Goal: Task Accomplishment & Management: Manage account settings

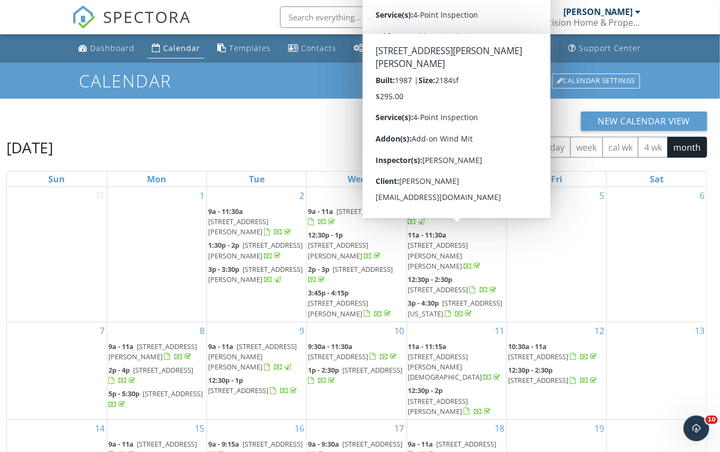
click at [351, 129] on div "New Calendar View" at bounding box center [356, 121] width 700 height 19
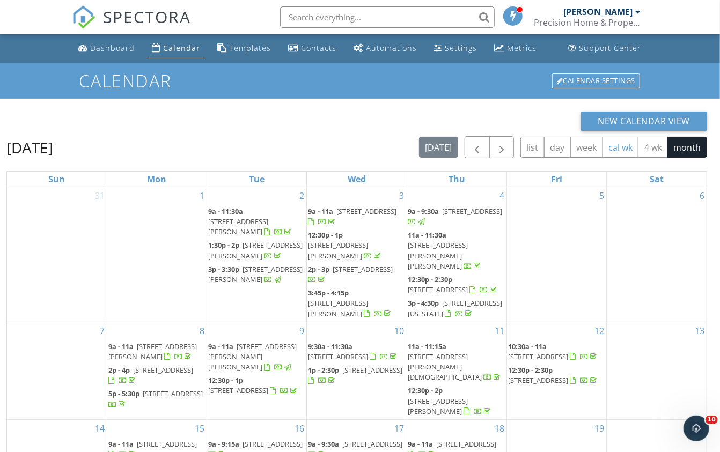
click at [634, 146] on button "cal wk" at bounding box center [620, 147] width 36 height 21
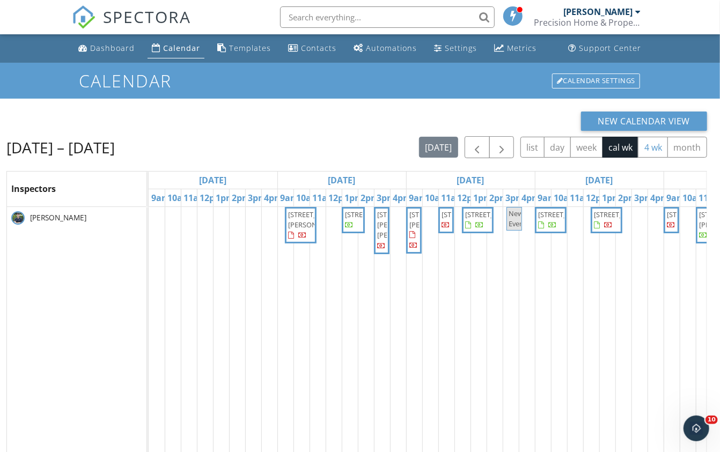
click at [663, 151] on button "4 wk" at bounding box center [653, 147] width 30 height 21
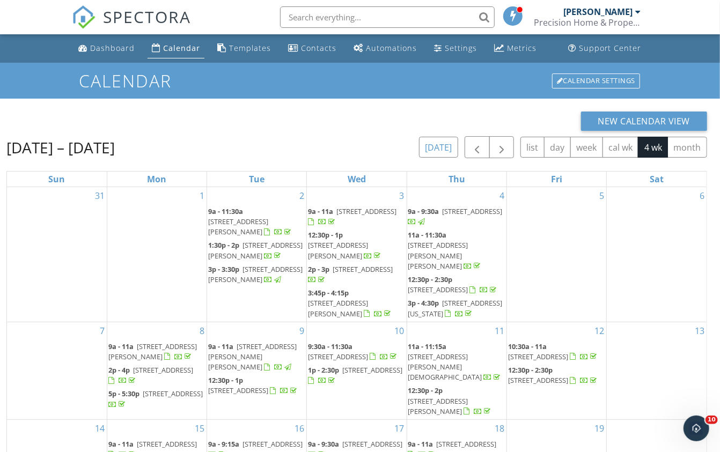
click at [441, 148] on button "[DATE]" at bounding box center [438, 147] width 39 height 21
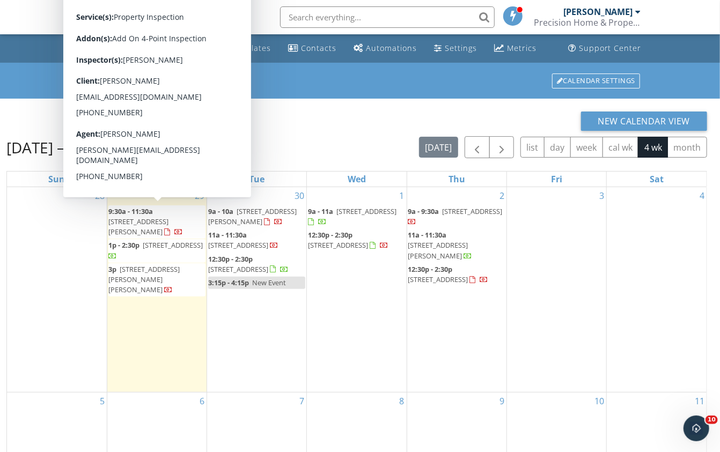
click at [137, 217] on span "[STREET_ADDRESS][PERSON_NAME]" at bounding box center [138, 227] width 60 height 20
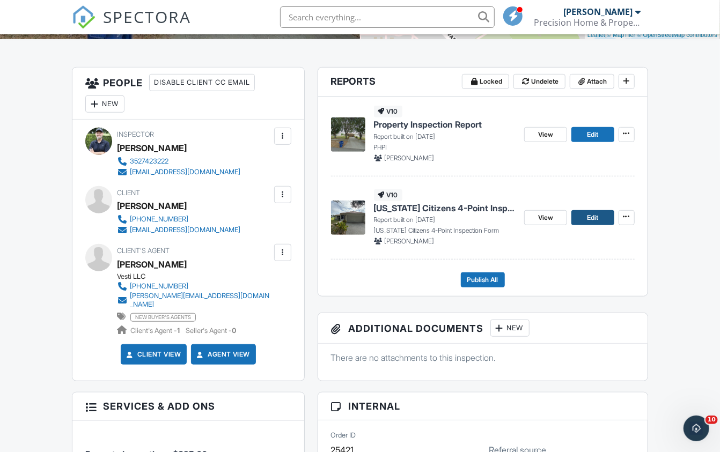
click at [587, 212] on span "Edit" at bounding box center [592, 217] width 11 height 11
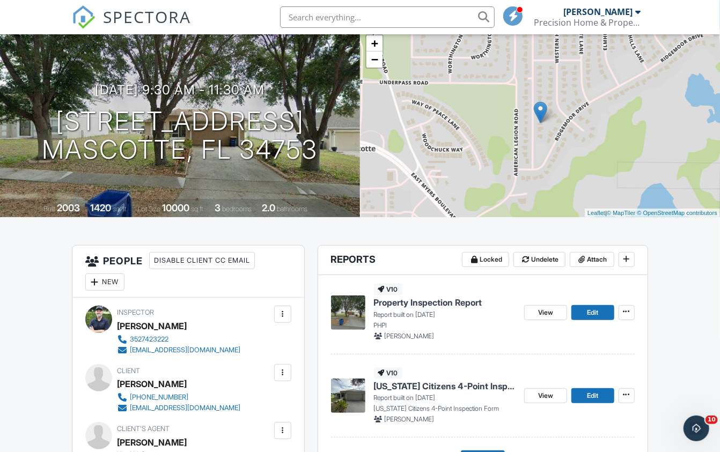
scroll to position [108, 0]
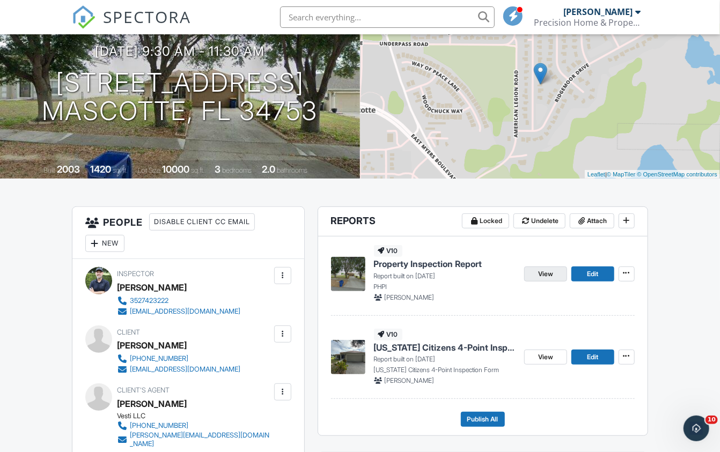
click at [548, 274] on span "View" at bounding box center [545, 274] width 15 height 11
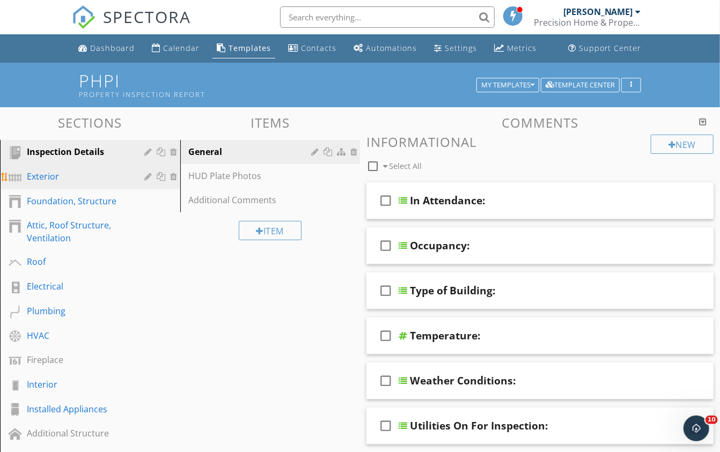
click at [53, 173] on div "Exterior" at bounding box center [78, 176] width 102 height 13
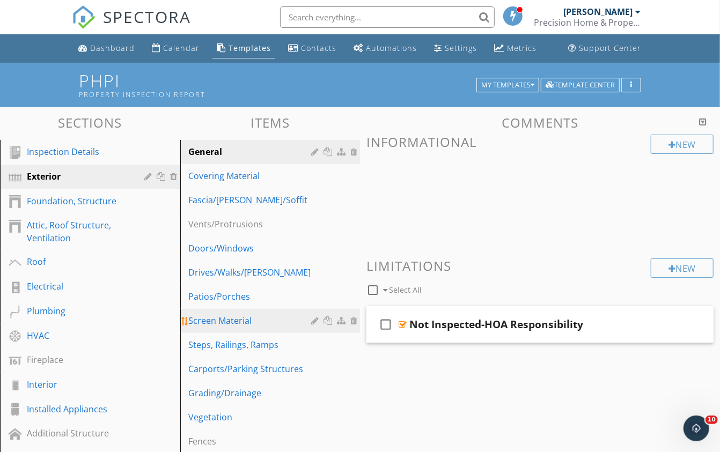
click at [239, 321] on div "Screen Material" at bounding box center [252, 320] width 126 height 13
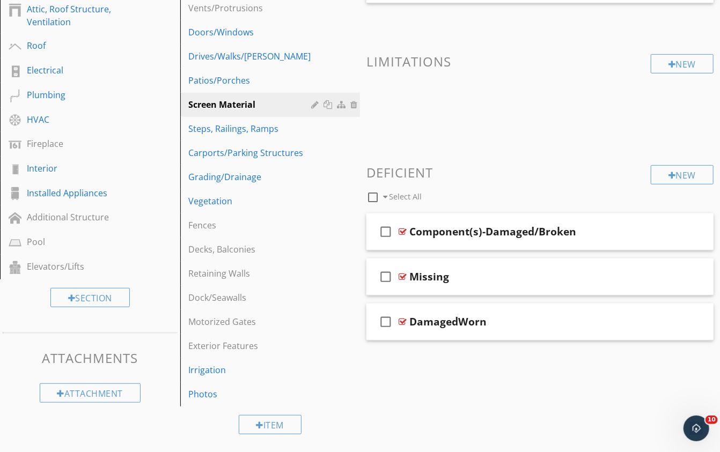
scroll to position [216, 0]
click at [403, 273] on div at bounding box center [402, 277] width 8 height 9
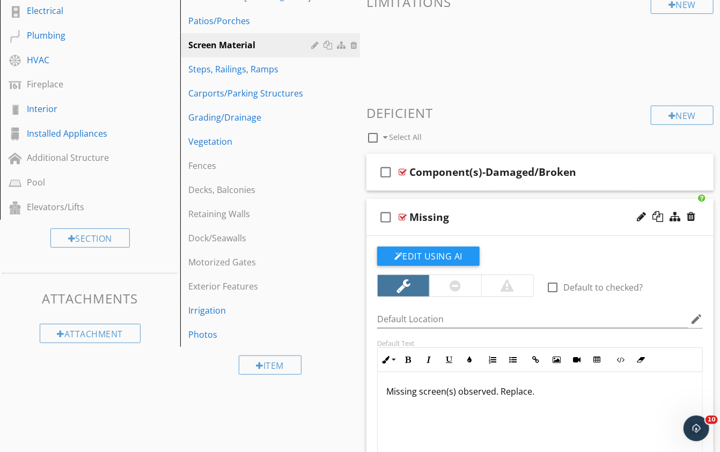
scroll to position [279, 0]
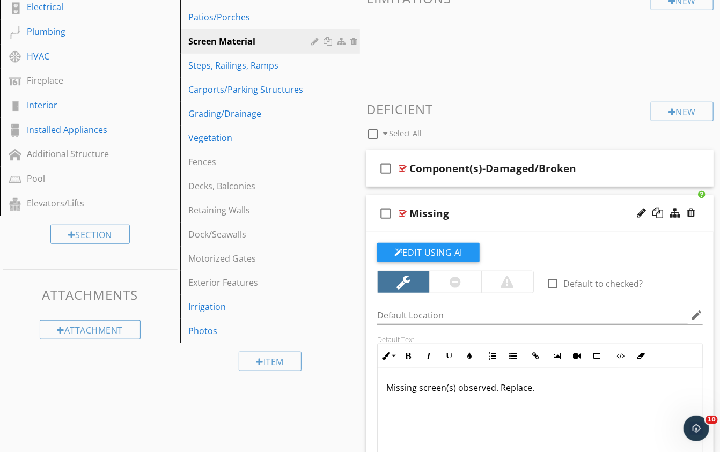
click at [553, 391] on div "Missing screen(s) observed. Replace." at bounding box center [539, 421] width 324 height 107
click at [388, 353] on icon "button" at bounding box center [386, 356] width 8 height 8
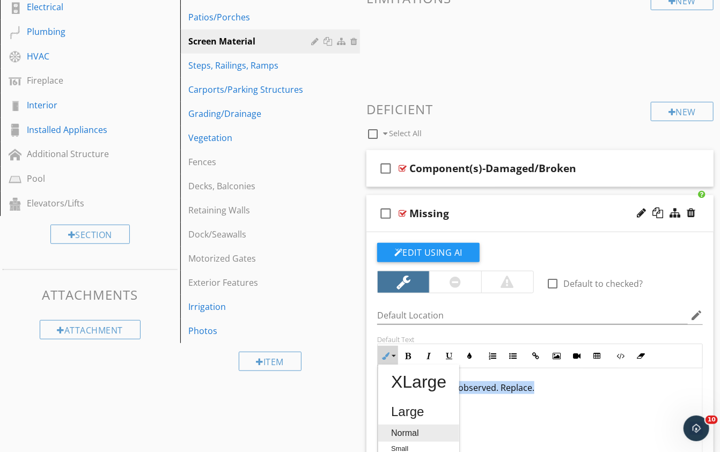
click at [401, 425] on link "Normal" at bounding box center [418, 433] width 81 height 17
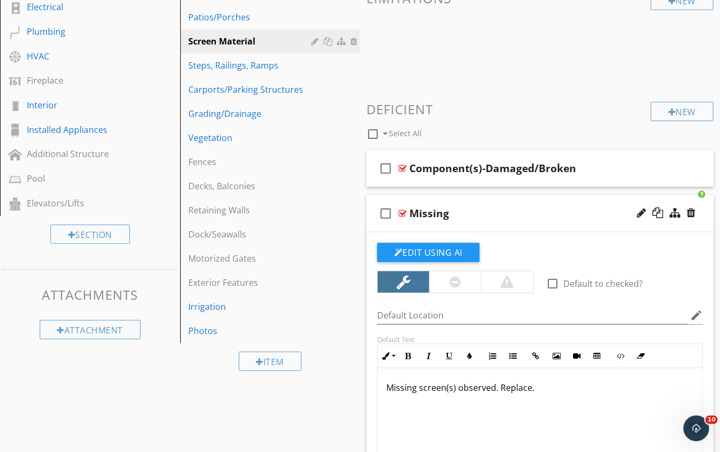
click at [500, 207] on div "Missing" at bounding box center [531, 213] width 244 height 13
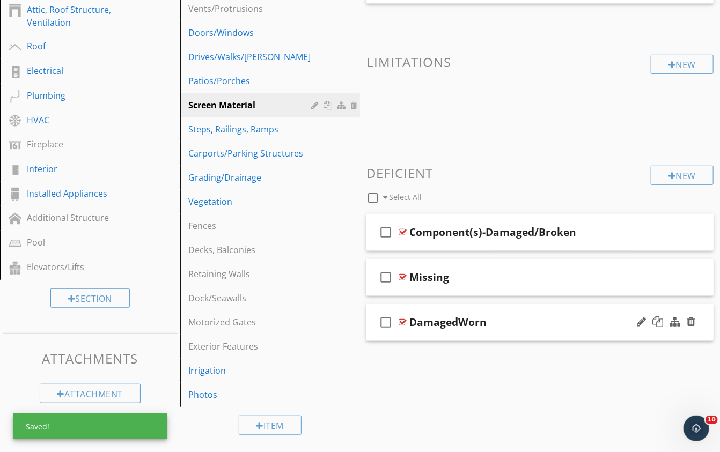
click at [508, 306] on div "check_box_outline_blank DamagedWorn" at bounding box center [539, 322] width 347 height 37
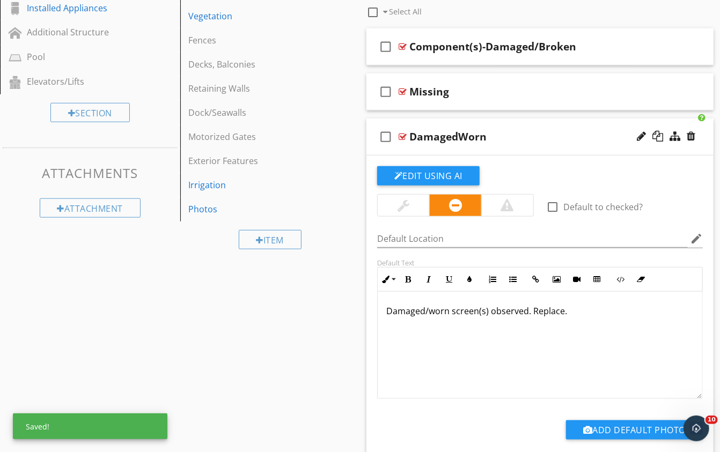
scroll to position [431, 0]
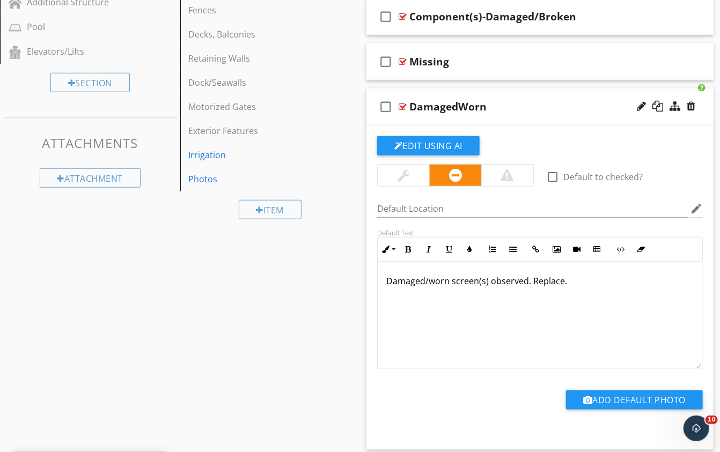
click at [499, 327] on div "Damaged/worn screen(s) observed. Replace." at bounding box center [539, 315] width 324 height 107
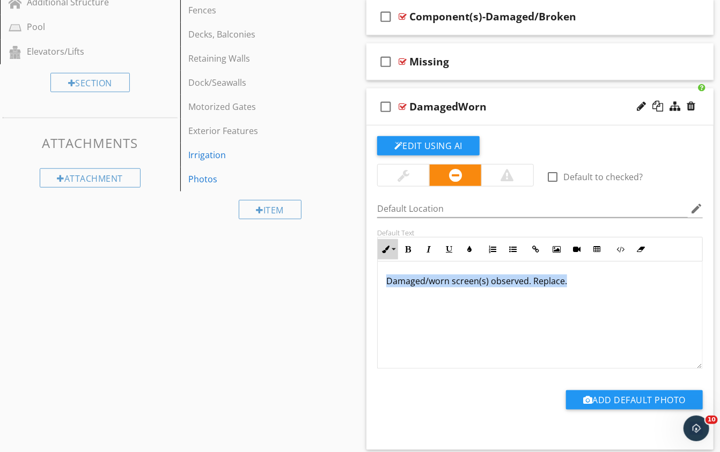
click at [389, 246] on icon "button" at bounding box center [386, 250] width 8 height 8
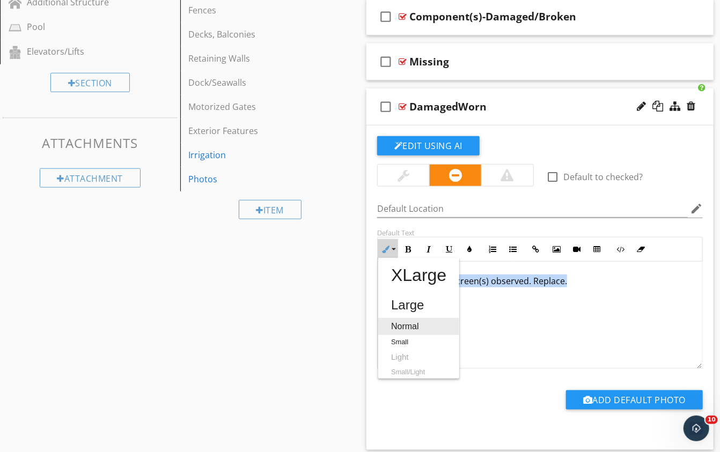
click at [406, 325] on link "Normal" at bounding box center [418, 326] width 81 height 17
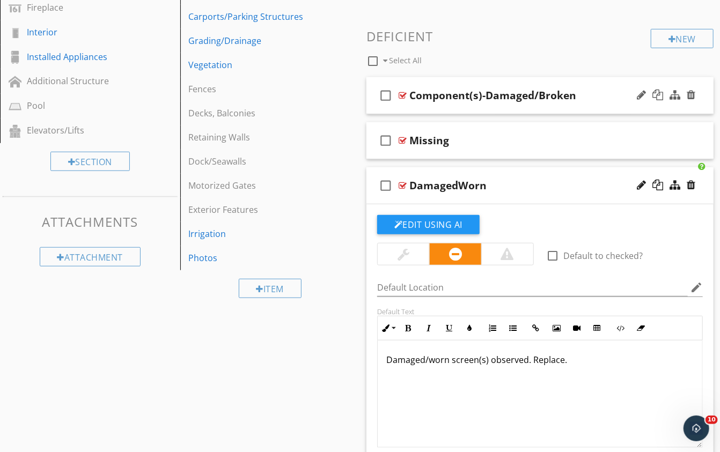
scroll to position [354, 0]
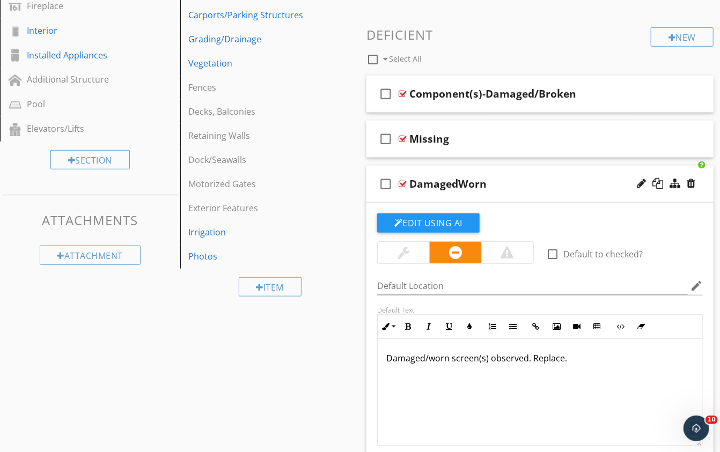
click at [466, 178] on div "DamagedWorn" at bounding box center [447, 183] width 77 height 13
click at [448, 179] on input "DamagedWorn" at bounding box center [531, 185] width 244 height 18
type input "Damaged/Worn"
click at [519, 176] on input "Damaged/Worn" at bounding box center [531, 185] width 244 height 18
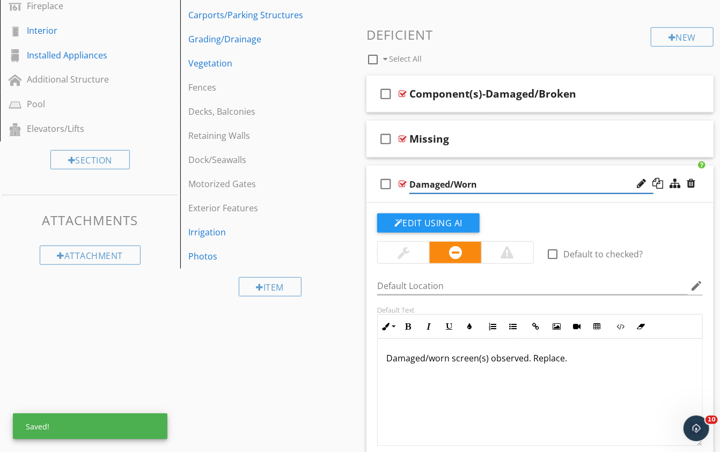
click at [508, 170] on div "check_box_outline_blank Damaged/Worn" at bounding box center [539, 184] width 347 height 37
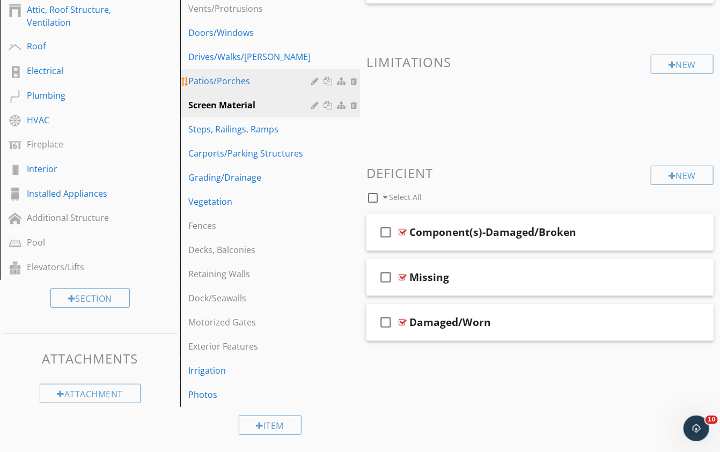
scroll to position [168, 0]
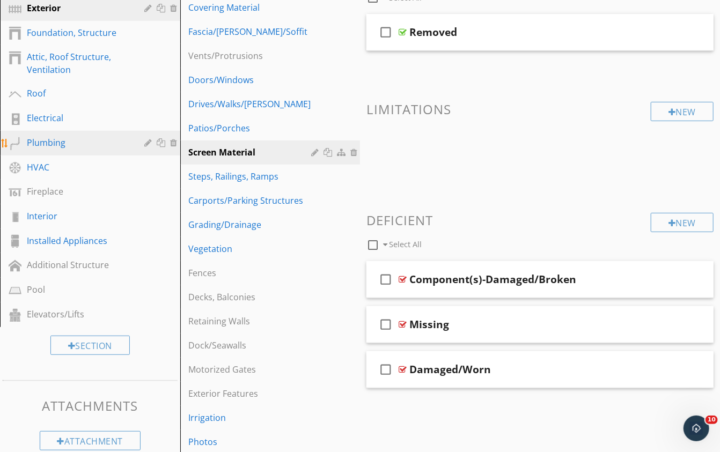
click at [51, 145] on div "Plumbing" at bounding box center [78, 142] width 102 height 13
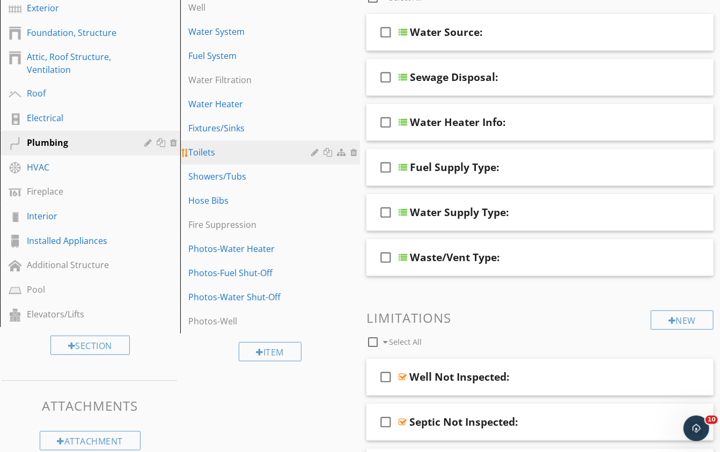
click at [211, 151] on div "Toilets" at bounding box center [252, 152] width 126 height 13
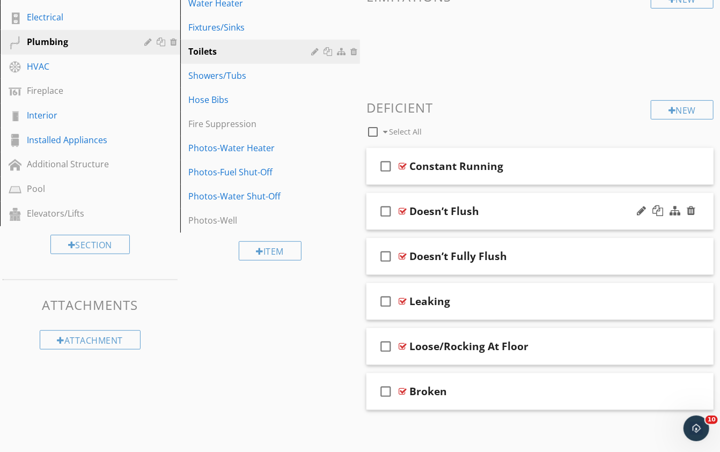
scroll to position [269, 0]
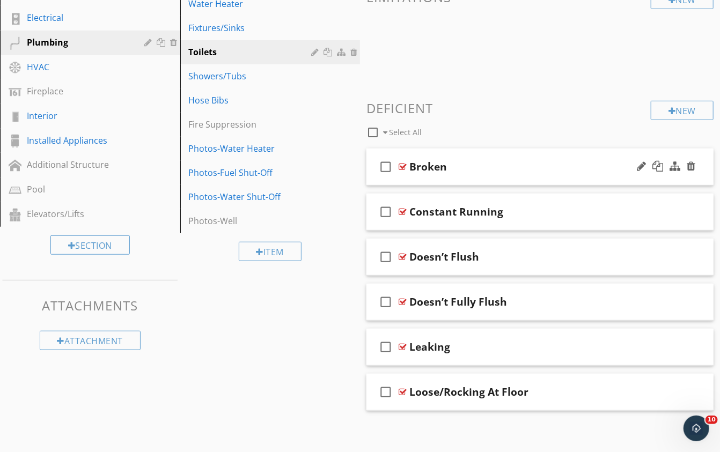
click at [468, 155] on div "check_box_outline_blank Broken" at bounding box center [539, 167] width 347 height 37
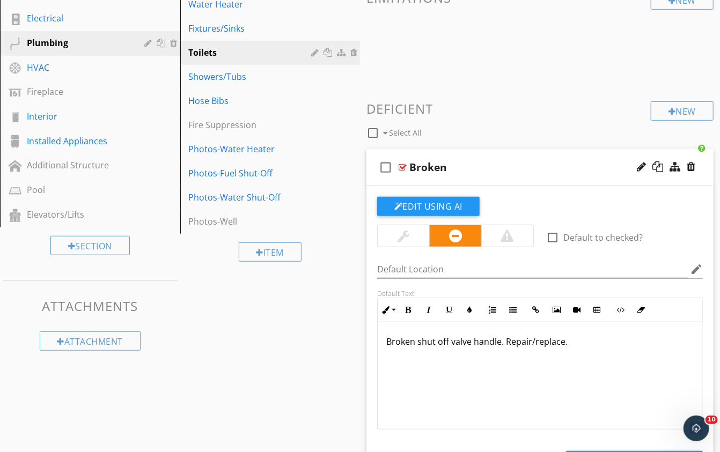
click at [497, 338] on p "Broken shut off valve handle. Repair/replace." at bounding box center [539, 341] width 307 height 13
click at [499, 165] on div "Broken" at bounding box center [531, 167] width 244 height 13
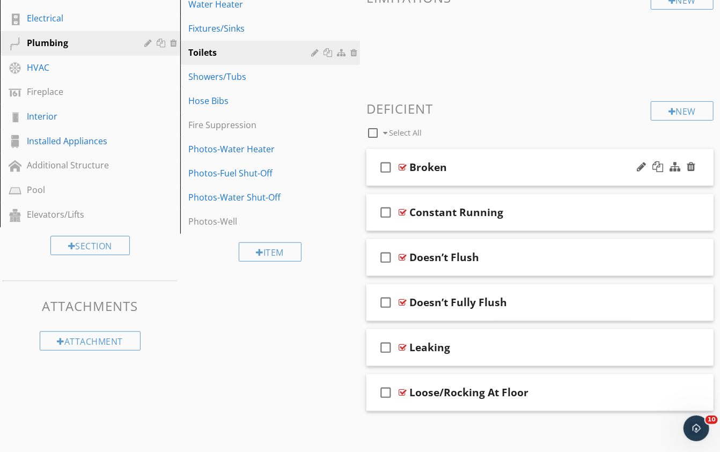
click at [477, 161] on div "Broken" at bounding box center [531, 167] width 244 height 13
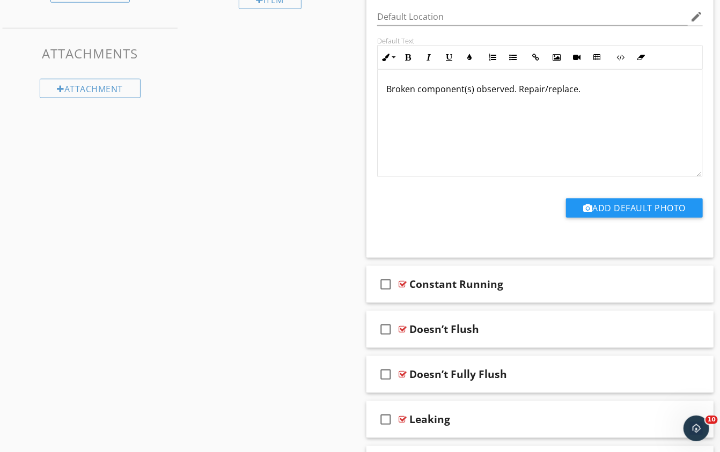
scroll to position [481, 0]
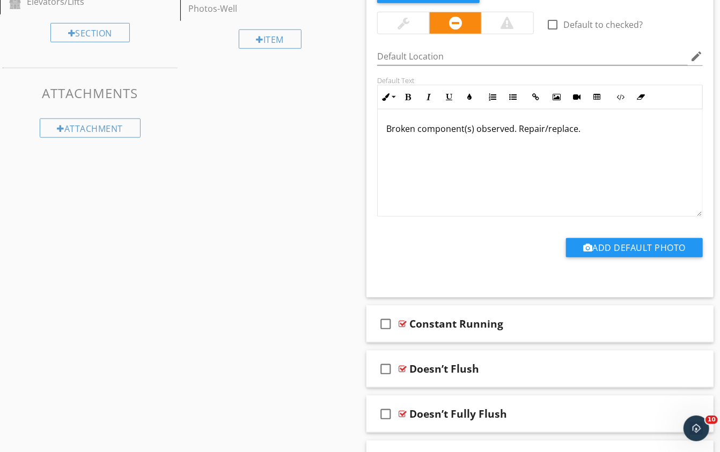
click at [614, 165] on div "Broken component(s) observed. Repair/replace." at bounding box center [539, 162] width 324 height 107
click at [387, 93] on icon "button" at bounding box center [386, 97] width 8 height 8
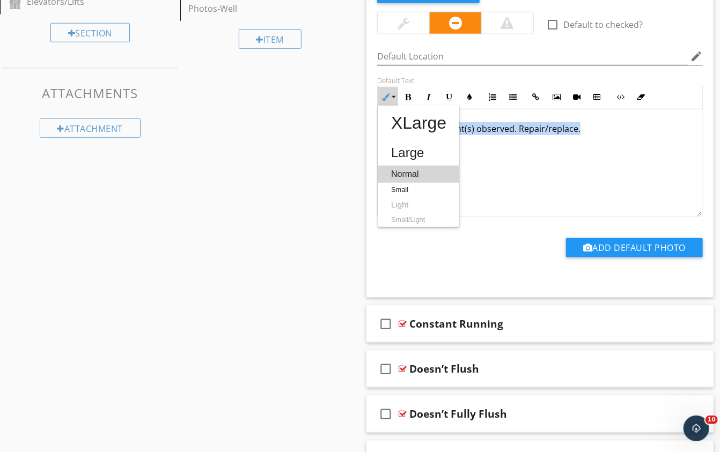
click at [405, 169] on link "Normal" at bounding box center [418, 174] width 81 height 17
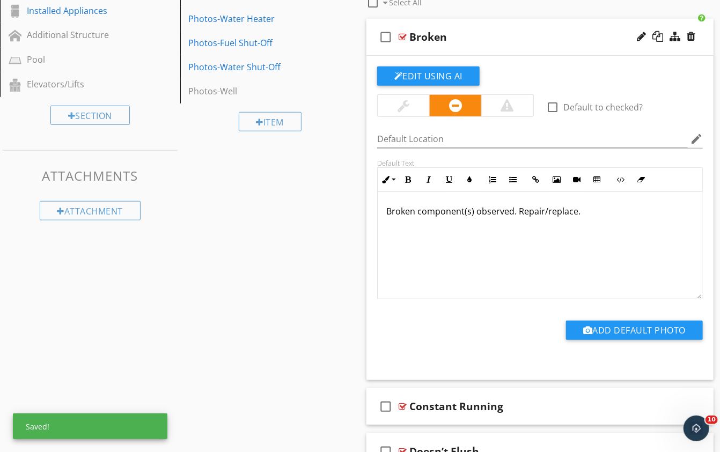
click at [502, 37] on div "Broken" at bounding box center [531, 37] width 244 height 13
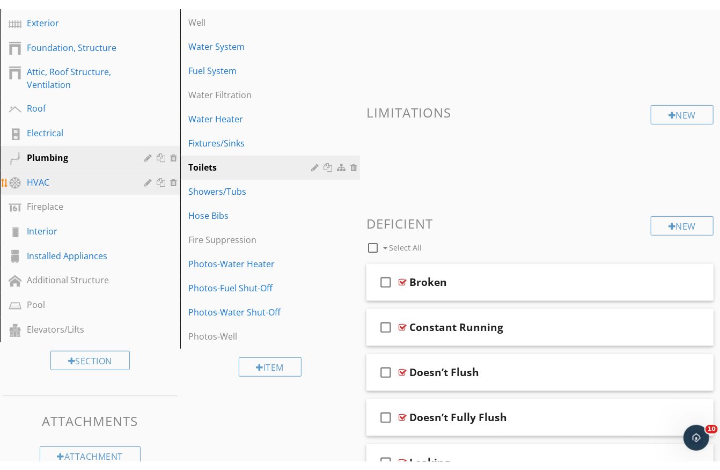
scroll to position [120, 0]
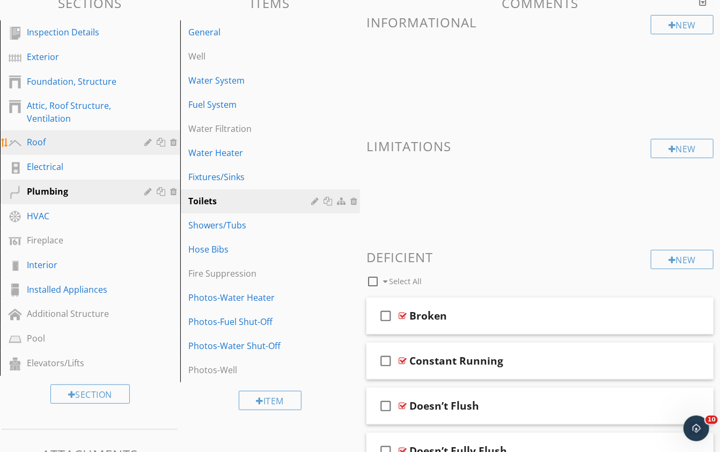
click at [49, 144] on div "Roof" at bounding box center [78, 142] width 102 height 13
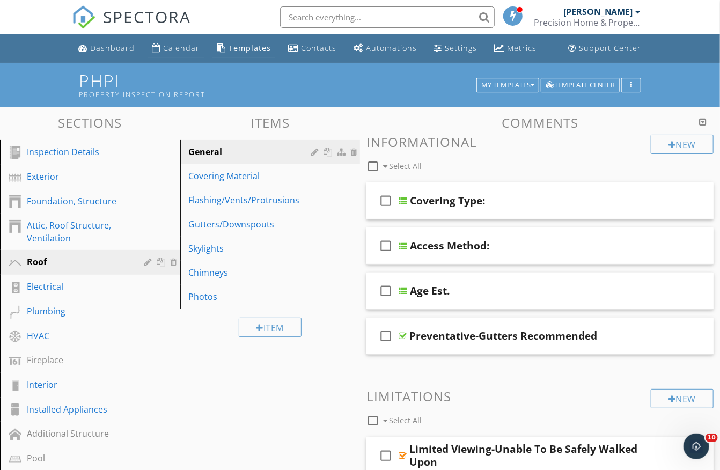
scroll to position [0, 0]
click at [187, 50] on div "Calendar" at bounding box center [181, 48] width 36 height 10
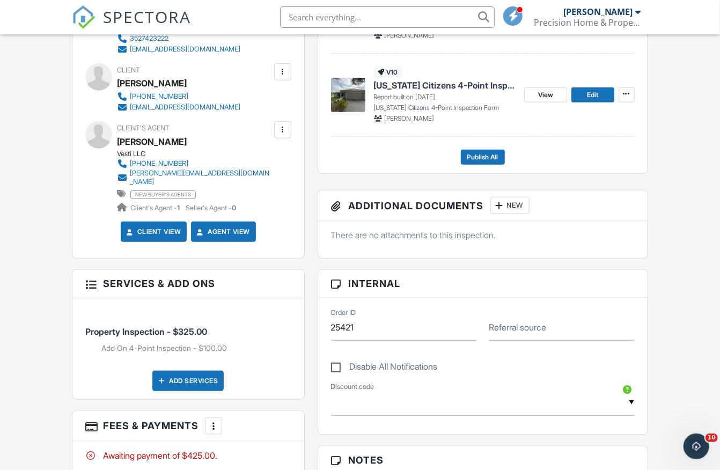
scroll to position [340, 0]
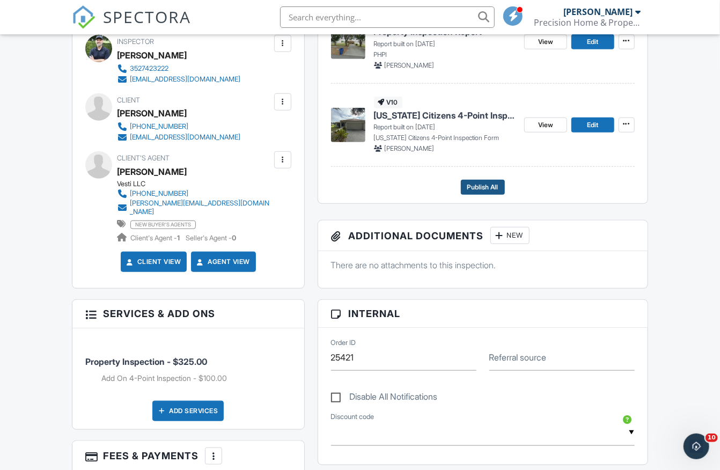
click at [479, 186] on span "Publish All" at bounding box center [482, 187] width 31 height 11
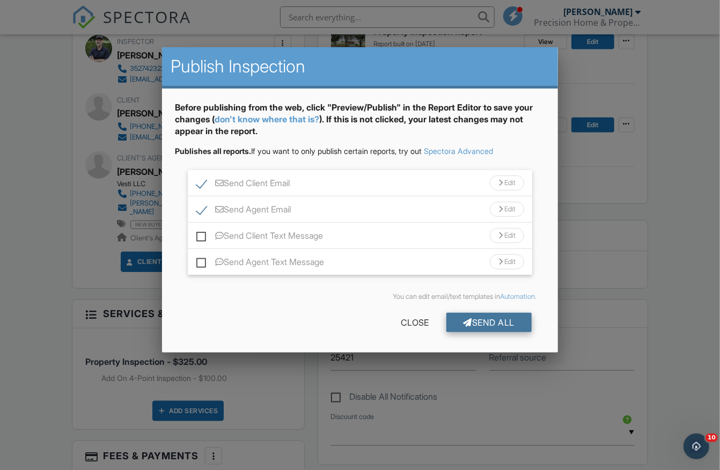
click at [470, 319] on div "Send All" at bounding box center [489, 322] width 86 height 19
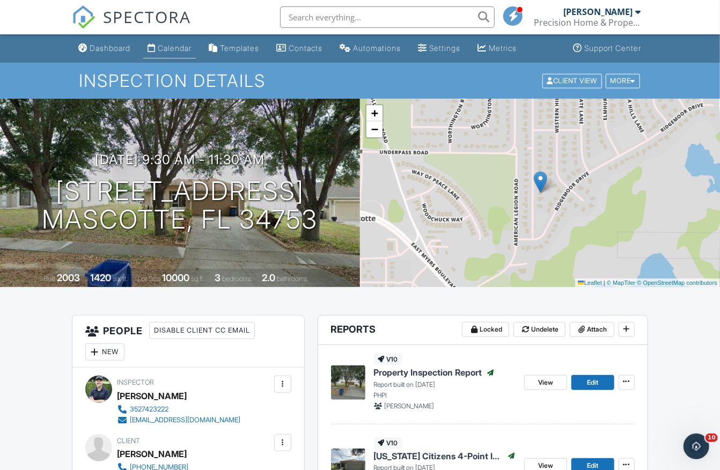
click at [179, 51] on div "Calendar" at bounding box center [175, 47] width 34 height 9
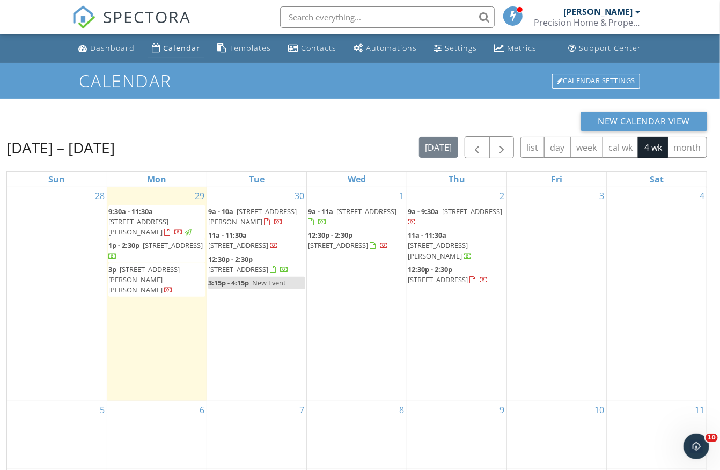
click at [334, 25] on input "text" at bounding box center [387, 16] width 214 height 21
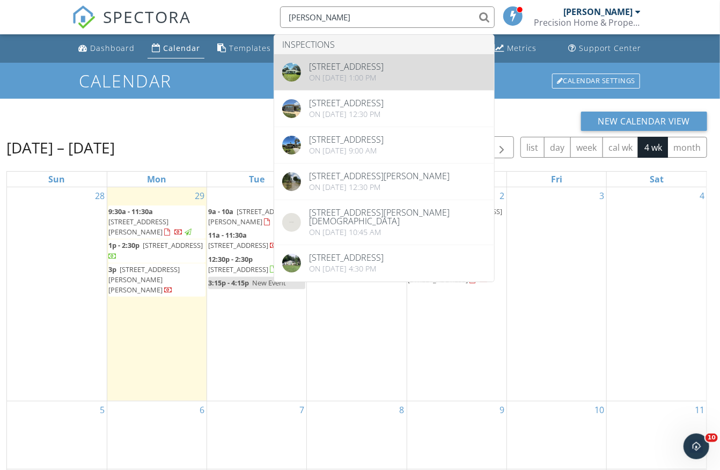
type input "sanchez"
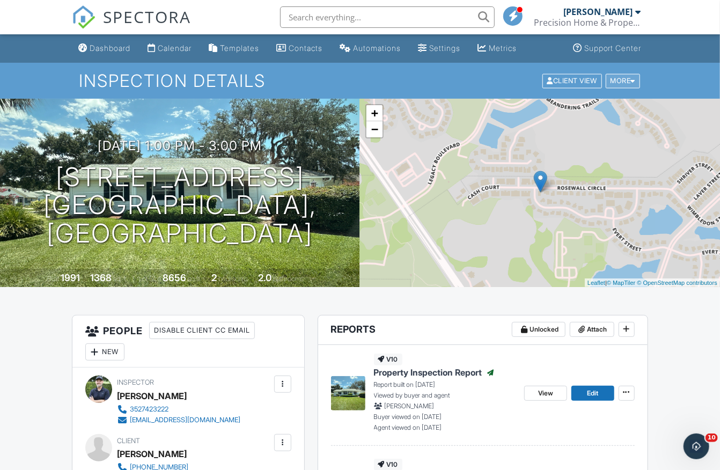
click at [614, 79] on div "More" at bounding box center [622, 80] width 35 height 14
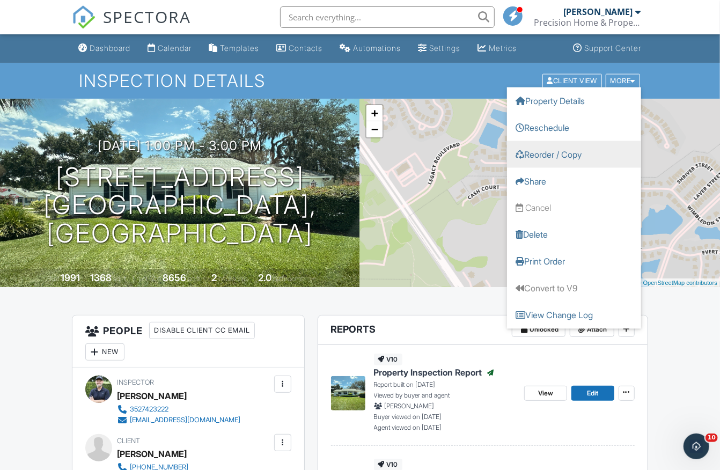
click at [548, 155] on link "Reorder / Copy" at bounding box center [574, 153] width 134 height 27
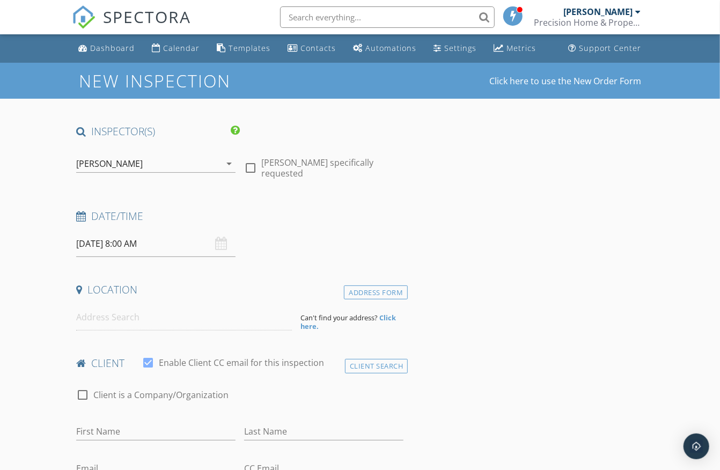
type input "[PERSON_NAME]"
type input "[EMAIL_ADDRESS][DOMAIN_NAME]"
type input "[PHONE_NUMBER]"
type textarea "[PERSON_NAME], [PERSON_NAME]"
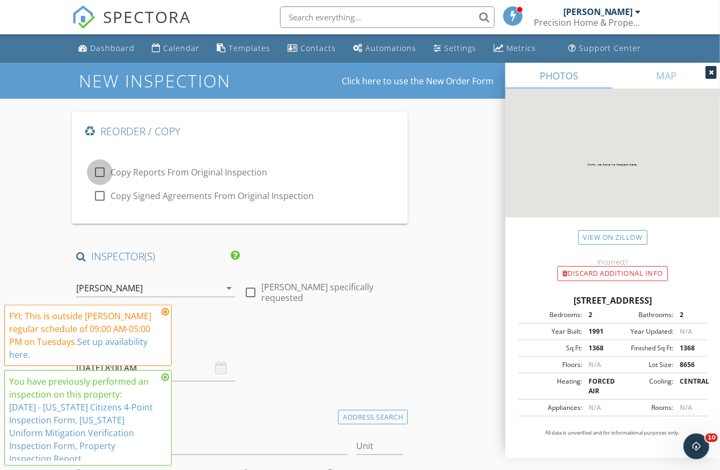
click at [98, 173] on div at bounding box center [100, 172] width 18 height 18
checkbox input "true"
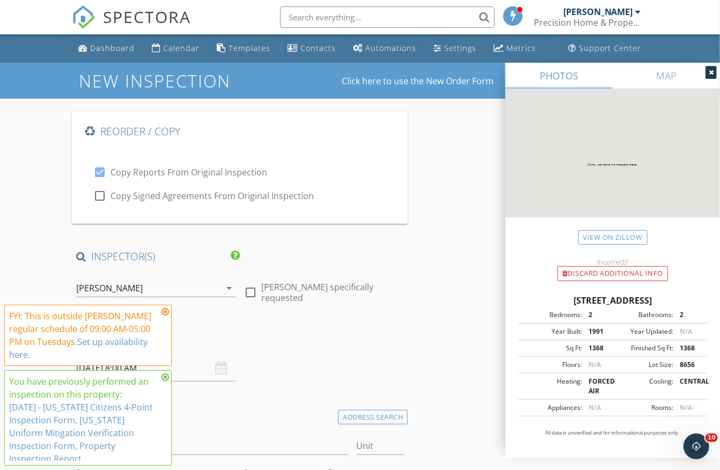
click at [165, 316] on icon at bounding box center [165, 311] width 8 height 9
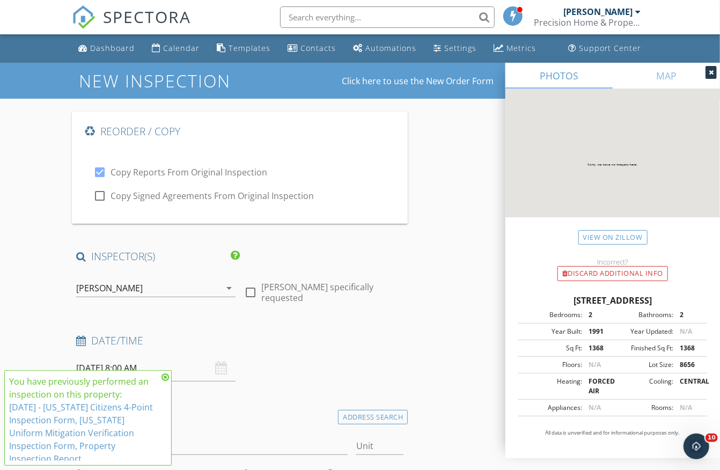
click at [166, 381] on icon at bounding box center [165, 377] width 8 height 9
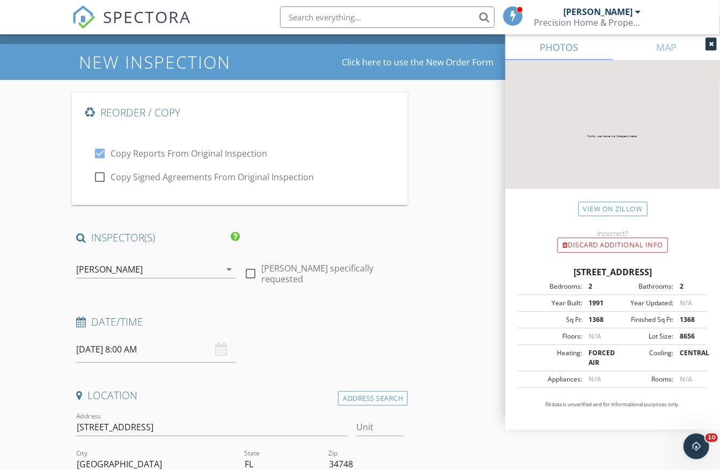
scroll to position [55, 0]
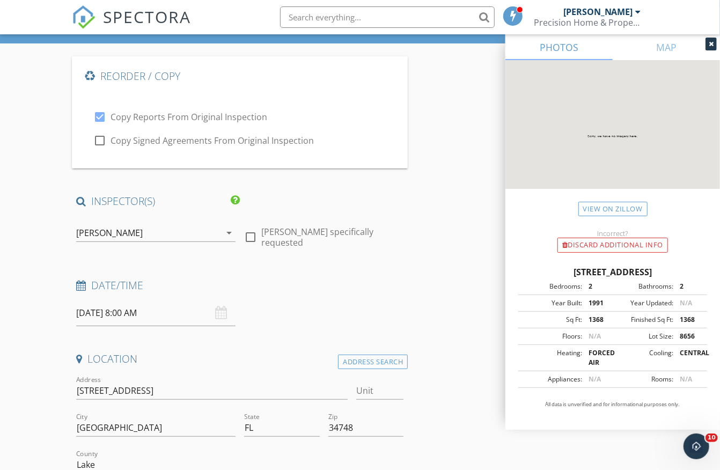
click at [111, 308] on input "[DATE] 8:00 AM" at bounding box center [155, 313] width 159 height 26
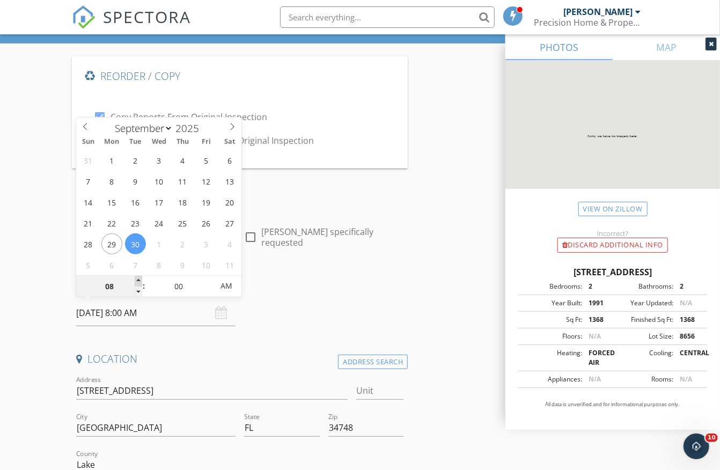
type input "09"
type input "[DATE] 9:00 AM"
click at [137, 278] on span at bounding box center [139, 281] width 8 height 11
type input "10"
type input "[DATE] 10:00 AM"
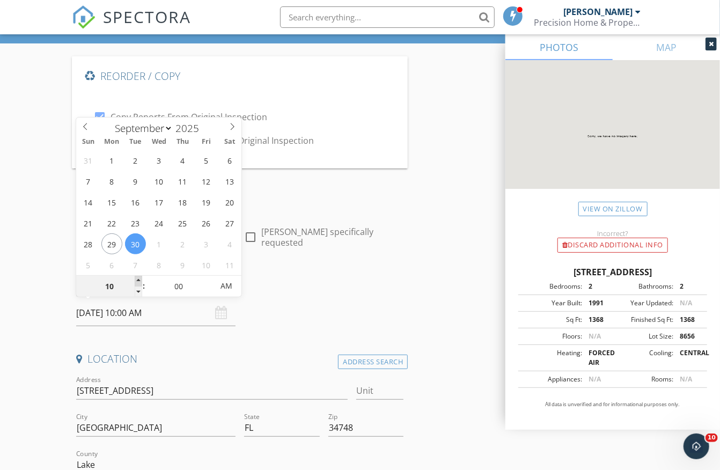
click at [137, 278] on span at bounding box center [139, 281] width 8 height 11
type input "11"
type input "[DATE] 11:00 AM"
click at [137, 278] on span at bounding box center [139, 281] width 8 height 11
type input "12"
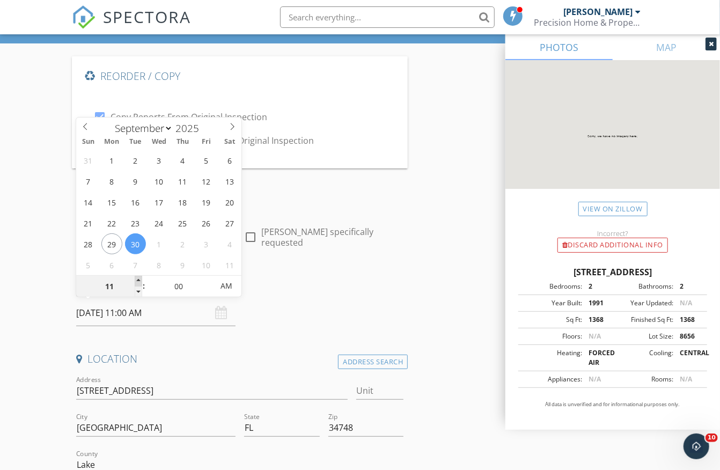
type input "[DATE] 12:00 PM"
click at [137, 278] on span at bounding box center [139, 281] width 8 height 11
type input "01"
type input "[DATE] 1:00 PM"
click at [137, 278] on span at bounding box center [139, 281] width 8 height 11
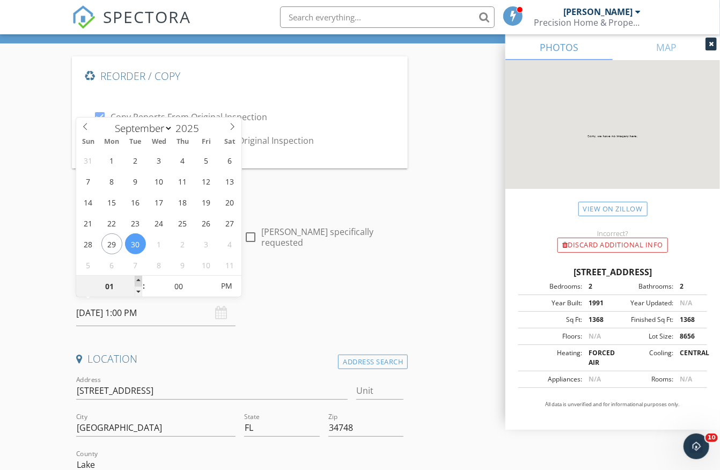
type input "02"
type input "[DATE] 2:00 PM"
click at [137, 278] on span at bounding box center [139, 281] width 8 height 11
type input "03"
type input "[DATE] 3:00 PM"
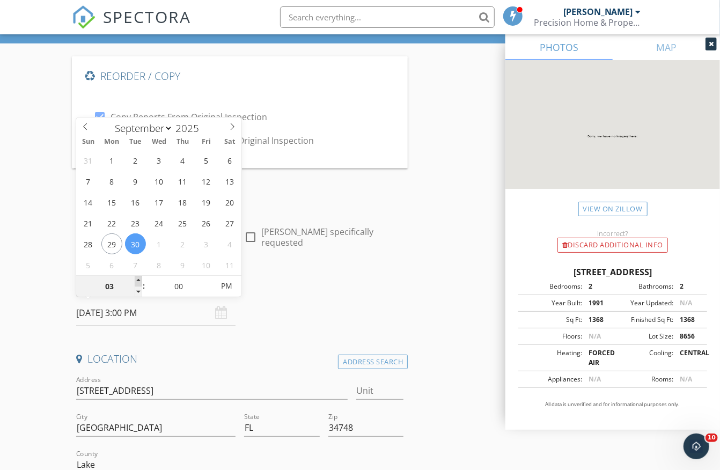
click at [137, 278] on span at bounding box center [139, 281] width 8 height 11
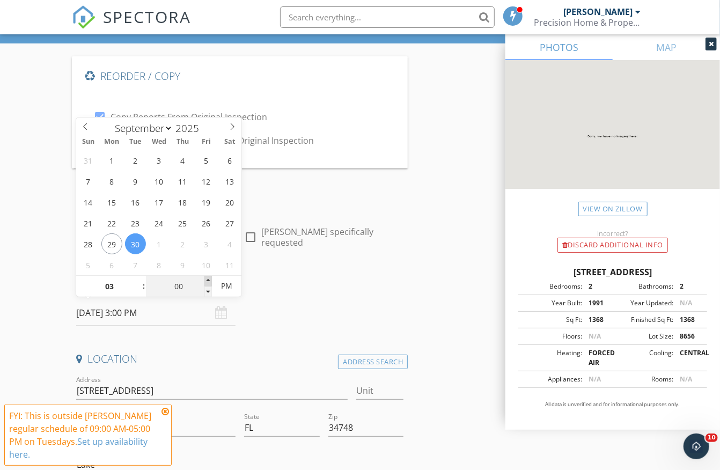
type input "05"
type input "[DATE] 3:05 PM"
click at [205, 278] on span at bounding box center [208, 281] width 8 height 11
type input "10"
type input "[DATE] 3:10 PM"
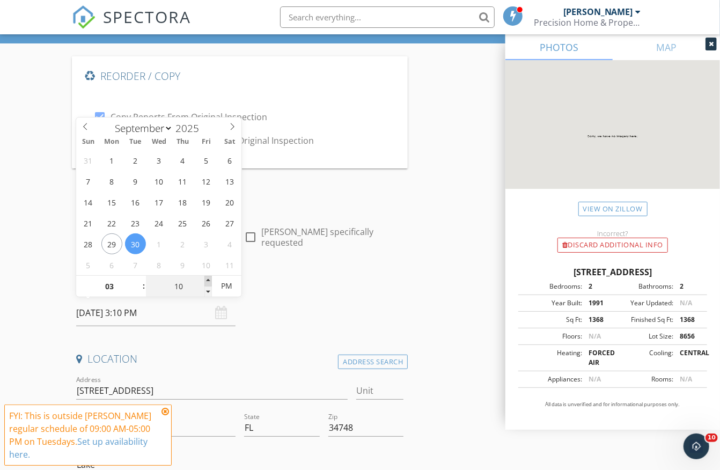
click at [205, 278] on span at bounding box center [208, 281] width 8 height 11
type input "15"
type input "[DATE] 3:15 PM"
click at [205, 278] on span at bounding box center [208, 281] width 8 height 11
type input "20"
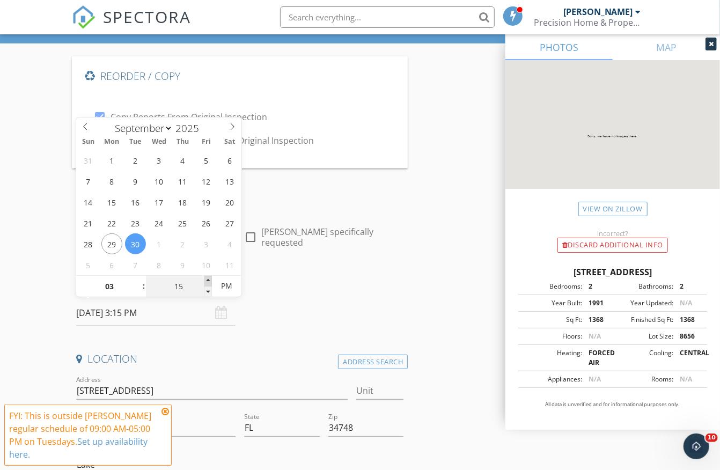
type input "[DATE] 3:20 PM"
click at [205, 278] on span at bounding box center [208, 281] width 8 height 11
type input "25"
type input "[DATE] 3:25 PM"
click at [205, 278] on span at bounding box center [208, 281] width 8 height 11
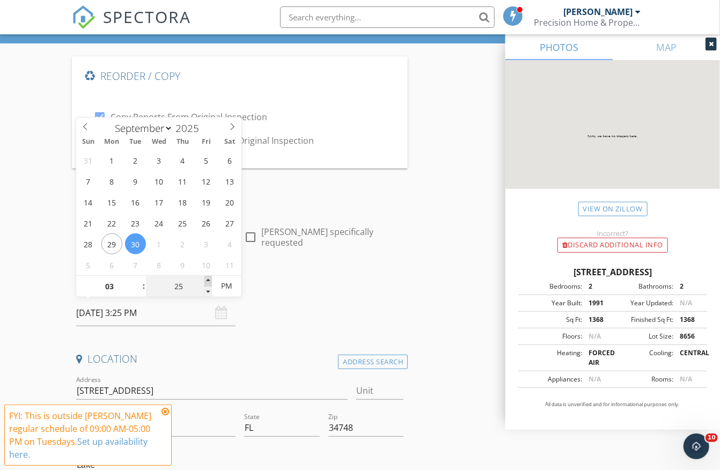
type input "30"
type input "[DATE] 3:30 PM"
click at [205, 278] on span at bounding box center [208, 281] width 8 height 11
type input "25"
type input "09/30/2025 3:25 PM"
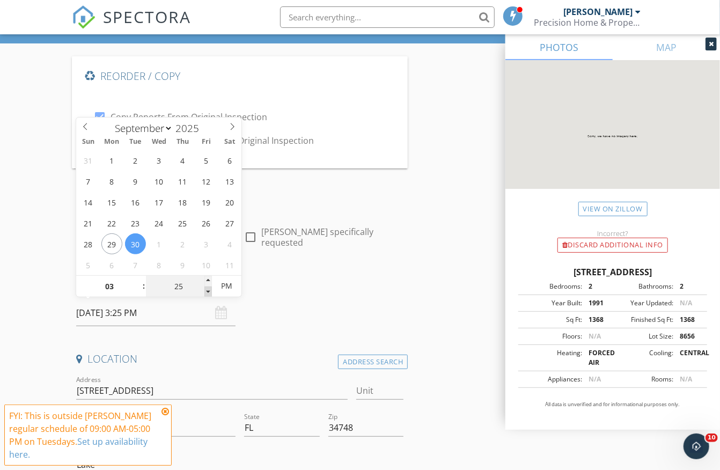
click at [206, 286] on span at bounding box center [208, 291] width 8 height 11
type input "20"
type input "09/30/2025 3:20 PM"
click at [206, 286] on span at bounding box center [208, 291] width 8 height 11
type input "15"
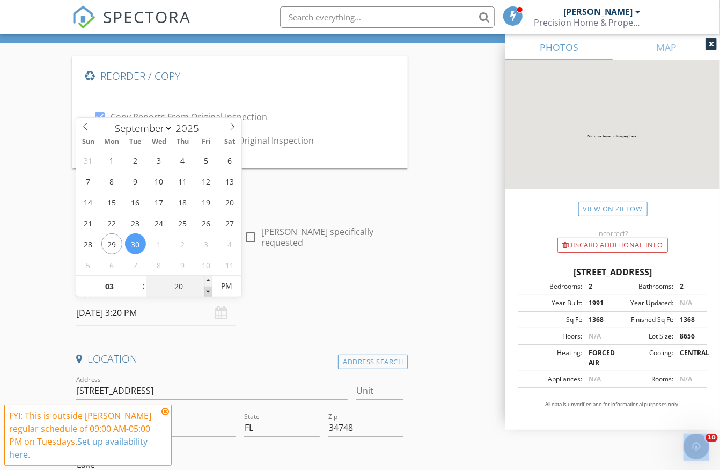
type input "[DATE] 3:15 PM"
click at [206, 286] on span at bounding box center [208, 291] width 8 height 11
click at [302, 283] on h4 "Date/Time" at bounding box center [239, 285] width 327 height 14
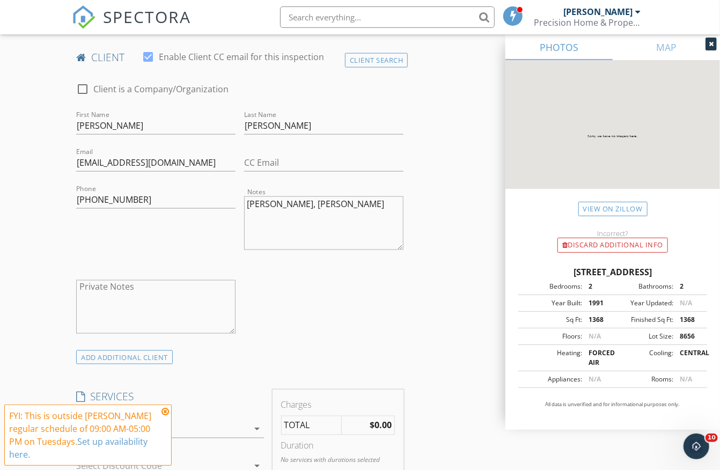
scroll to position [651, 0]
paste input "[EMAIL_ADDRESS][DOMAIN_NAME]"
type input "[EMAIL_ADDRESS][DOMAIN_NAME]"
click at [300, 270] on div "check_box_outline_blank Client is a Company/Organization First Name Leonel Last…" at bounding box center [240, 210] width 336 height 280
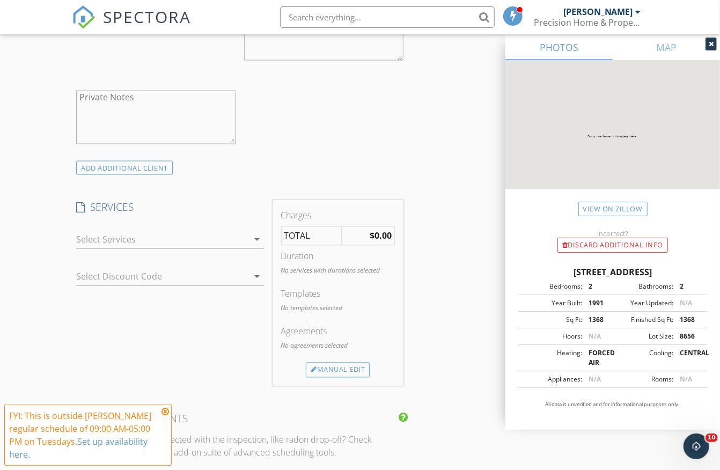
scroll to position [845, 0]
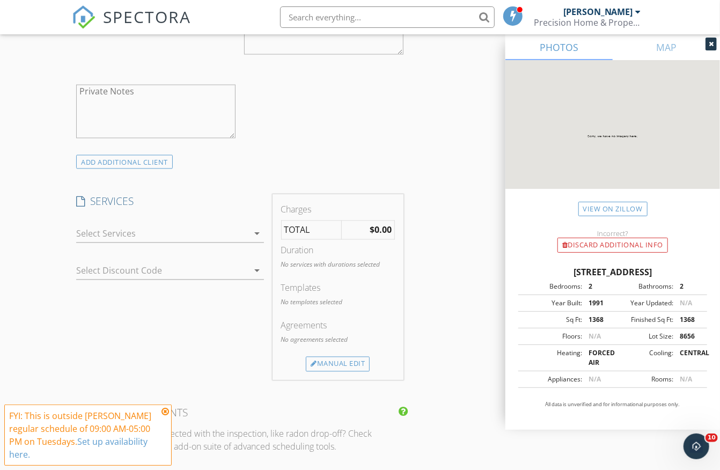
click at [249, 229] on div "arrow_drop_down" at bounding box center [256, 233] width 15 height 13
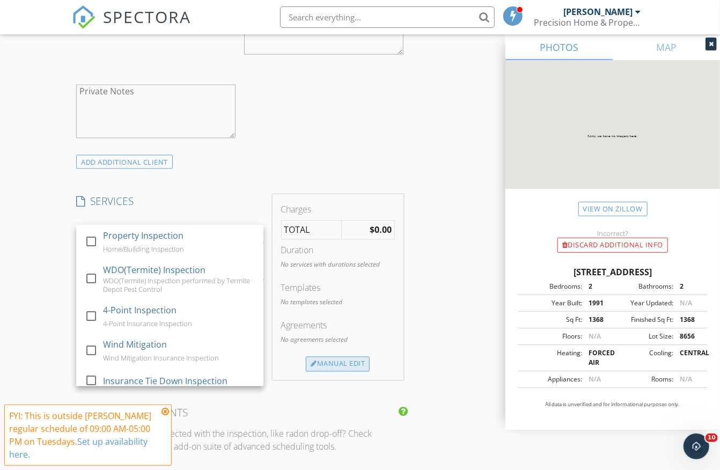
click at [333, 359] on div "Manual Edit" at bounding box center [338, 364] width 64 height 15
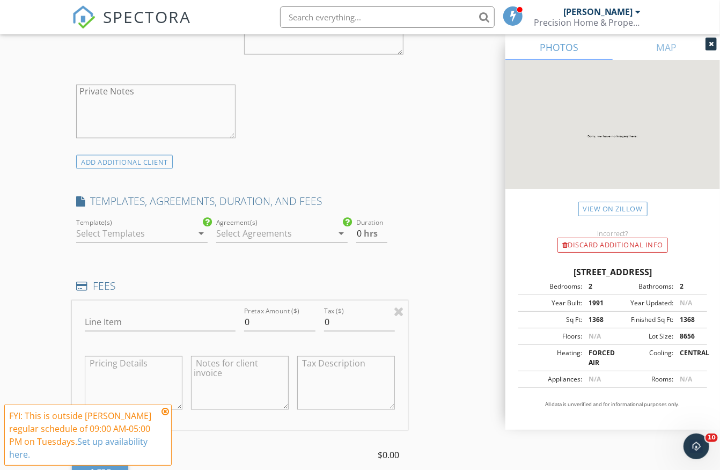
click at [131, 231] on div at bounding box center [134, 233] width 116 height 17
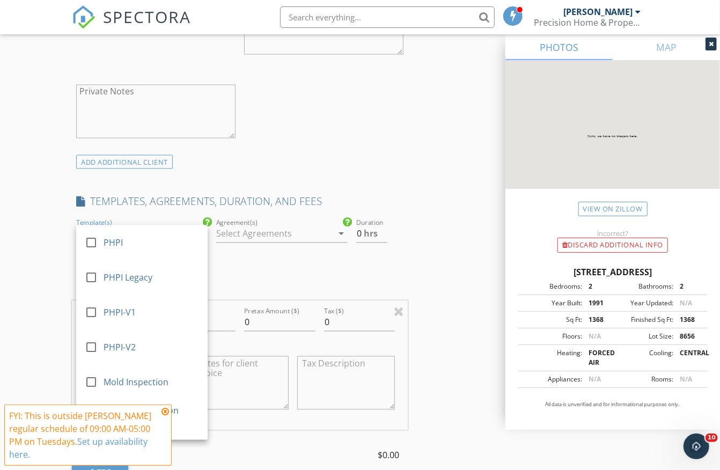
click at [263, 258] on div "INSPECTOR(S) check_box Mike Mitchell PRIMARY Mike Mitchell arrow_drop_down chec…" at bounding box center [240, 433] width 336 height 2056
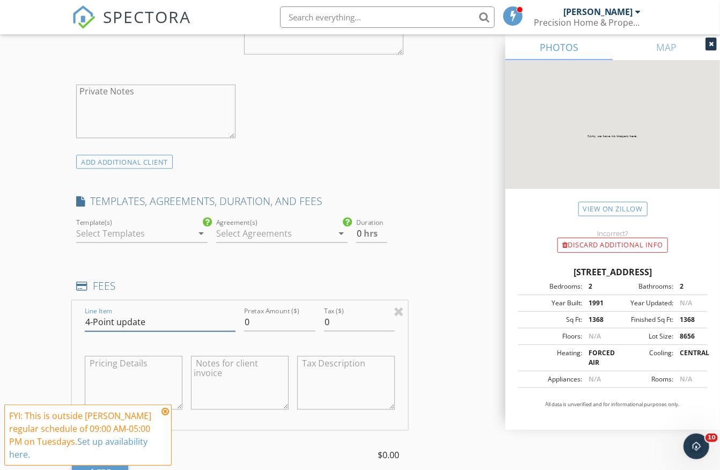
type input "4-Point update"
type input "125"
click at [456, 342] on div "Reorder / Copy check_box Copy Reports From Original Inspection check_box_outlin…" at bounding box center [360, 395] width 576 height 2257
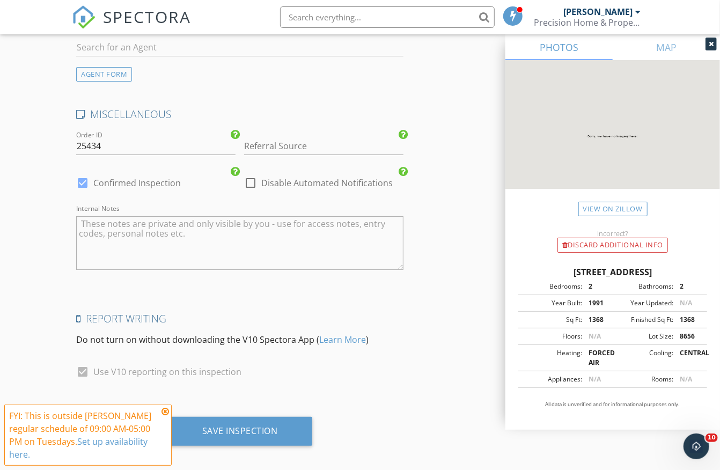
scroll to position [1914, 0]
click at [253, 174] on div at bounding box center [250, 183] width 18 height 18
checkbox input "true"
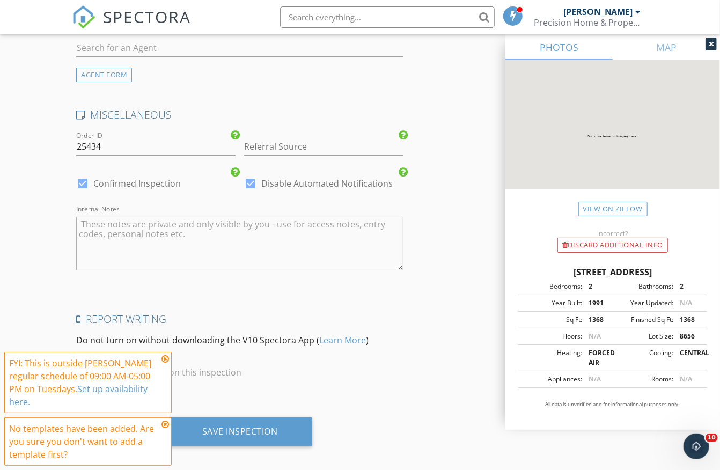
click at [158, 219] on textarea "Internal Notes" at bounding box center [239, 244] width 327 height 54
paste textarea "Call this 0023 gate"
paste textarea "4356 4360 1241 7083, 03/29, 265, 34736"
click at [362, 232] on textarea "Call this 0023 gate 4356 4360 1241 7083, 03/29, 265, 34736" at bounding box center [239, 244] width 327 height 54
click at [348, 196] on div at bounding box center [318, 199] width 149 height 6
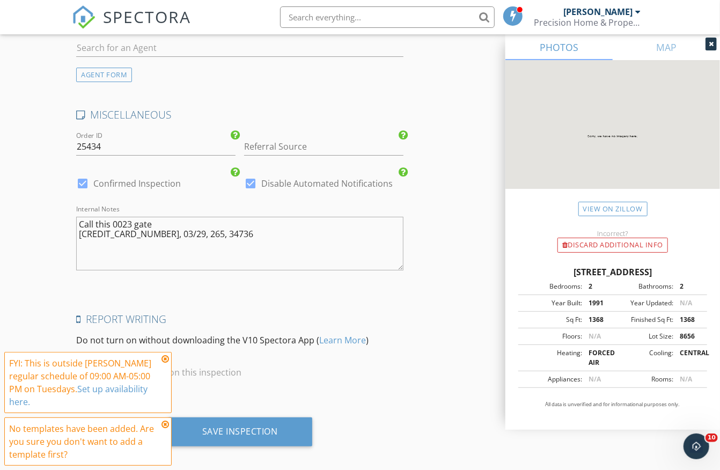
click at [114, 217] on textarea "Call this 0023 gate 4356 4360 1241 7083, 03/29, 265, 34736" at bounding box center [239, 244] width 327 height 54
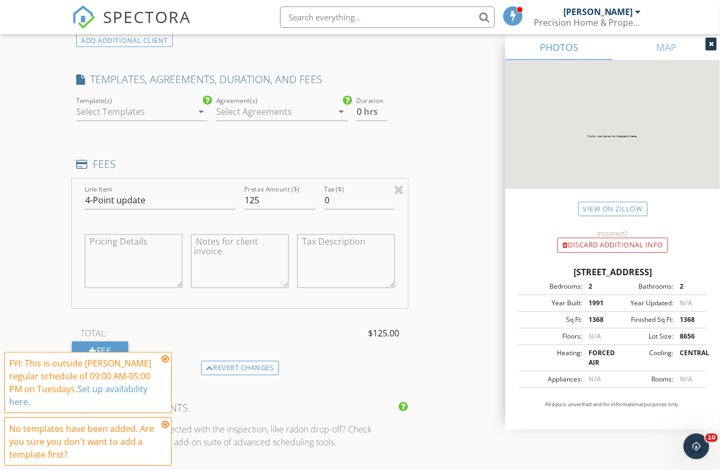
scroll to position [928, 0]
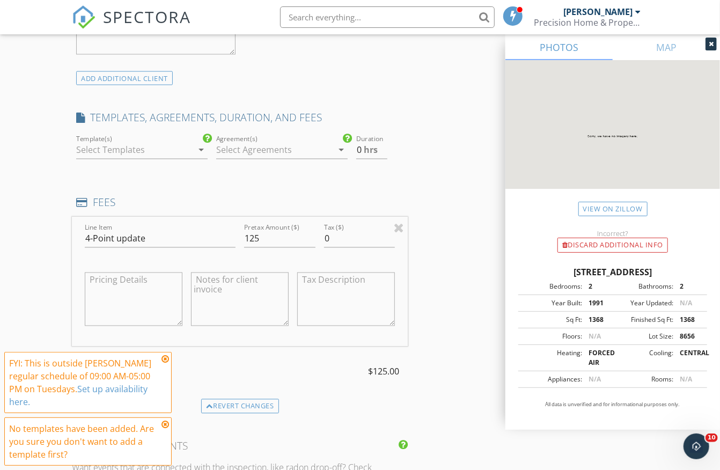
type textarea "0023 gate call [CREDIT_CARD_NUMBER][PHONE_NUMBER], 03/29, 265, 34736"
click at [383, 142] on input "0.5" at bounding box center [371, 151] width 31 height 18
click at [383, 142] on input "1" at bounding box center [371, 151] width 31 height 18
type input "0.5"
click at [384, 149] on input "0.5" at bounding box center [371, 151] width 31 height 18
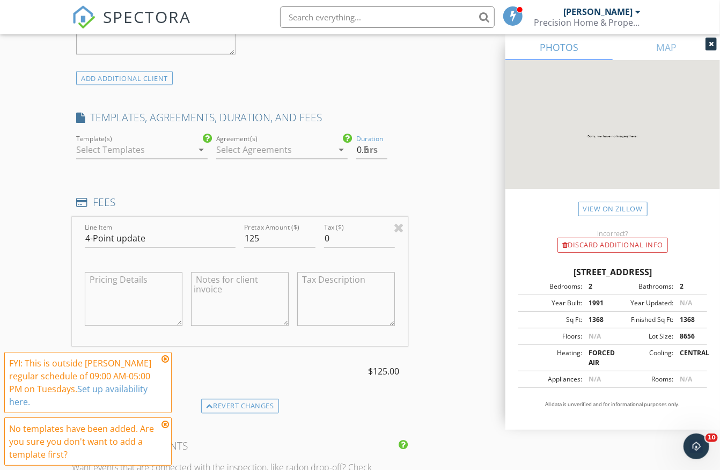
click at [422, 183] on div "Reorder / Copy check_box Copy Reports From Original Inspection check_box_outlin…" at bounding box center [360, 311] width 576 height 2257
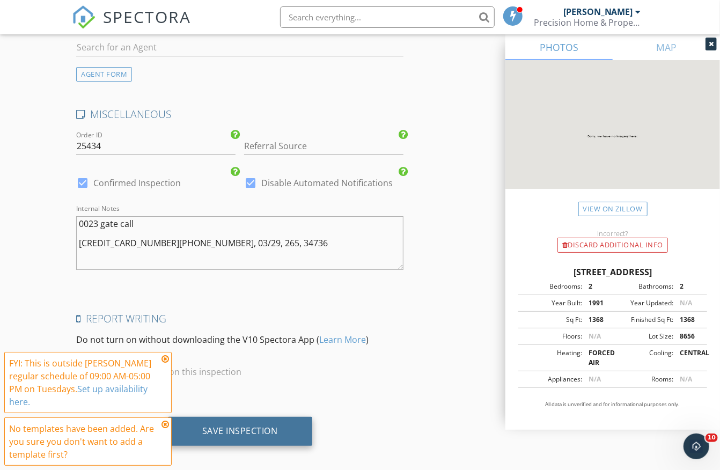
scroll to position [1914, 0]
click at [258, 426] on div "Save Inspection" at bounding box center [240, 431] width 76 height 11
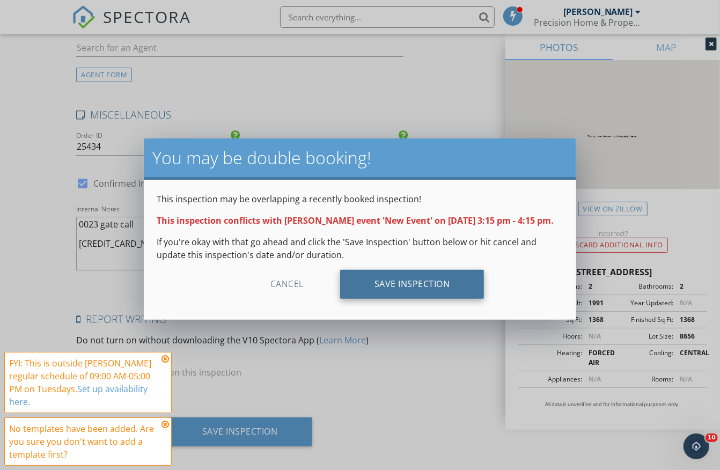
click at [388, 299] on div "Save Inspection" at bounding box center [412, 284] width 144 height 29
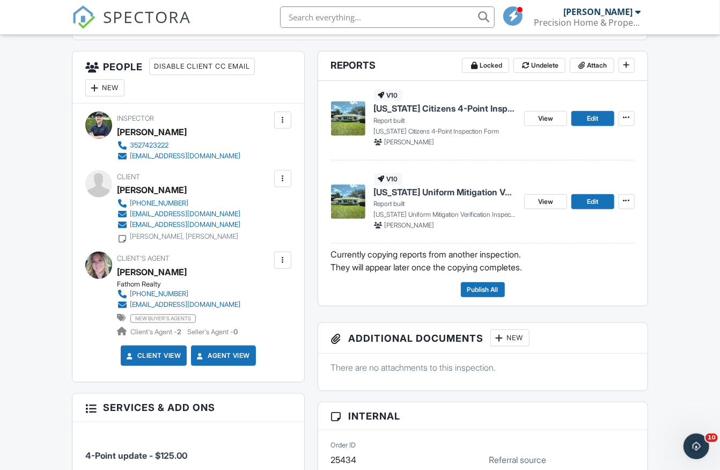
scroll to position [382, 0]
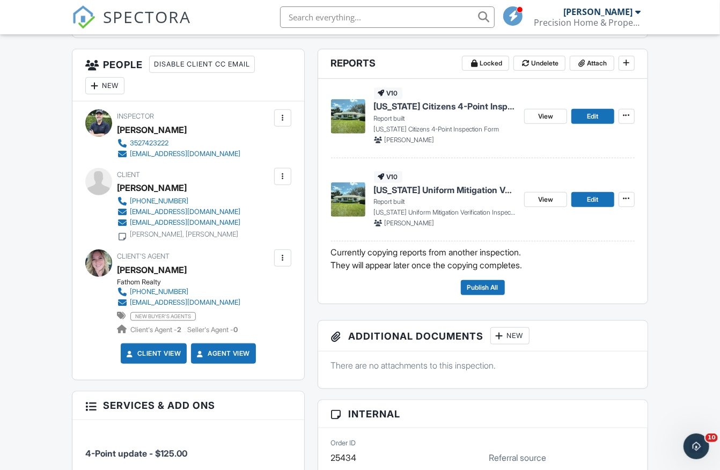
click at [287, 256] on div at bounding box center [282, 258] width 11 height 11
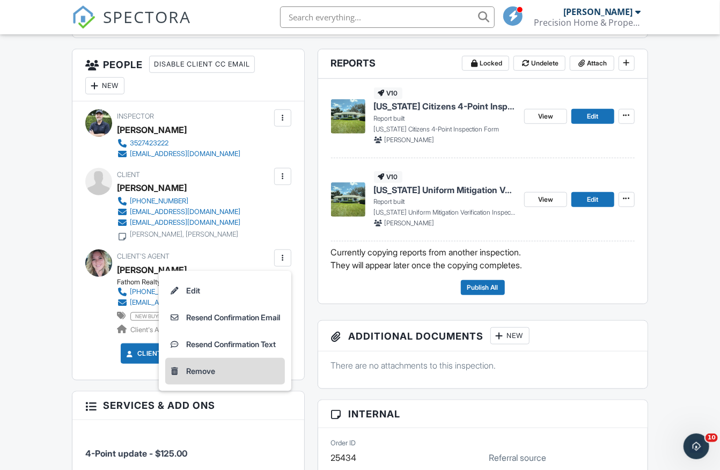
click at [187, 371] on li "Remove" at bounding box center [225, 371] width 120 height 27
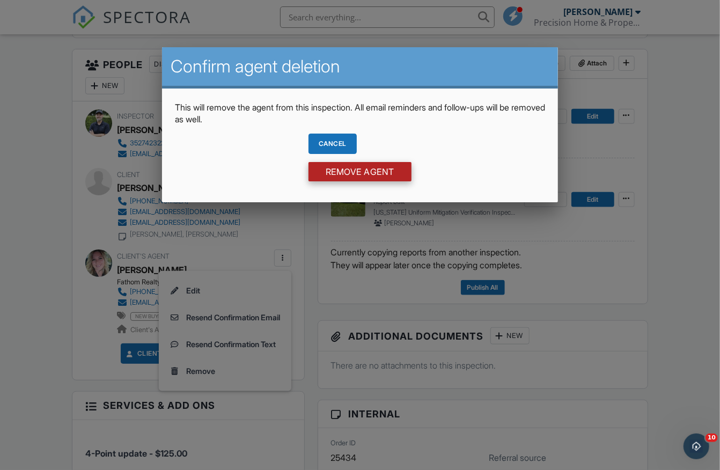
click at [363, 174] on input "Remove Agent" at bounding box center [359, 171] width 103 height 19
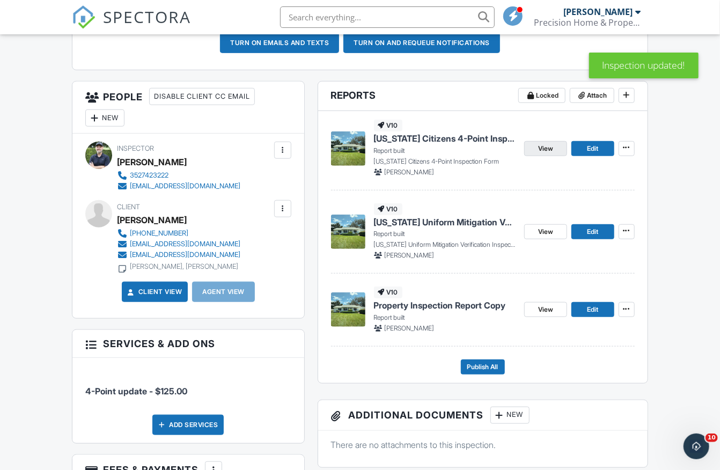
scroll to position [351, 0]
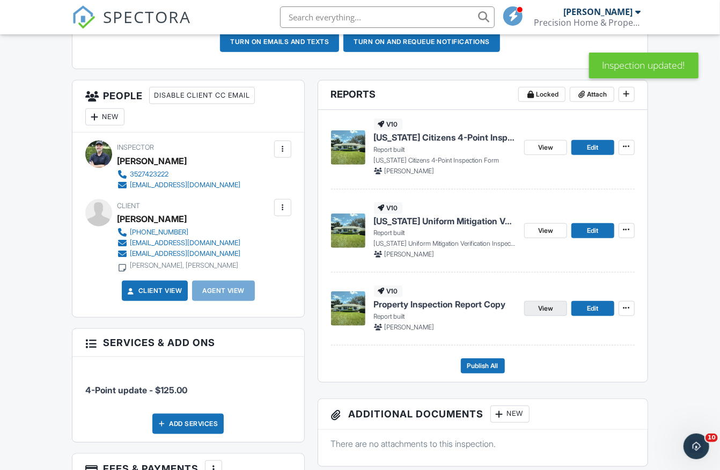
click at [535, 307] on link "View" at bounding box center [545, 308] width 43 height 15
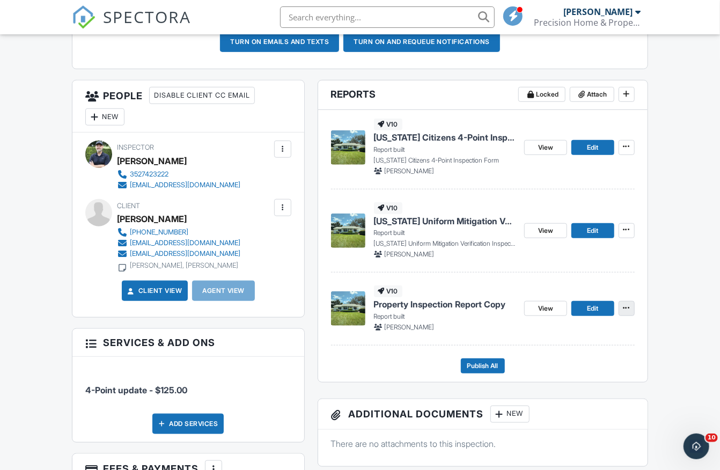
click at [628, 308] on icon at bounding box center [626, 308] width 6 height 8
click at [567, 384] on span "Delete Report" at bounding box center [562, 384] width 47 height 11
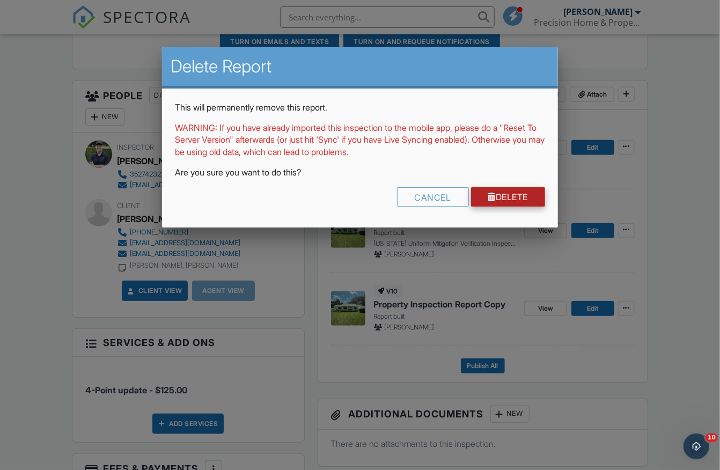
click at [519, 191] on link "Delete" at bounding box center [508, 196] width 75 height 19
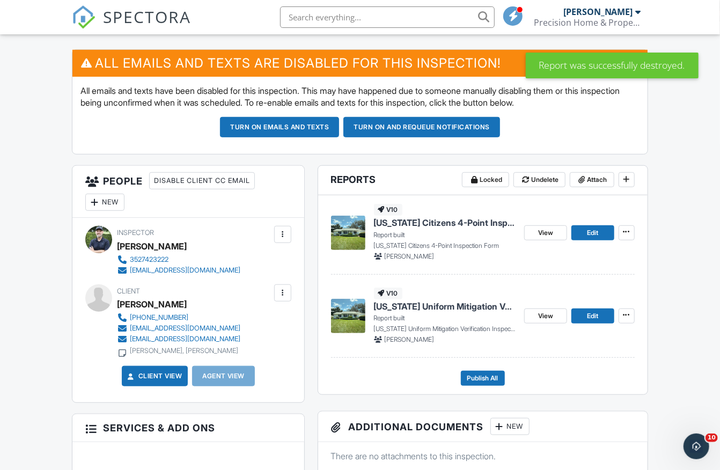
scroll to position [270, 0]
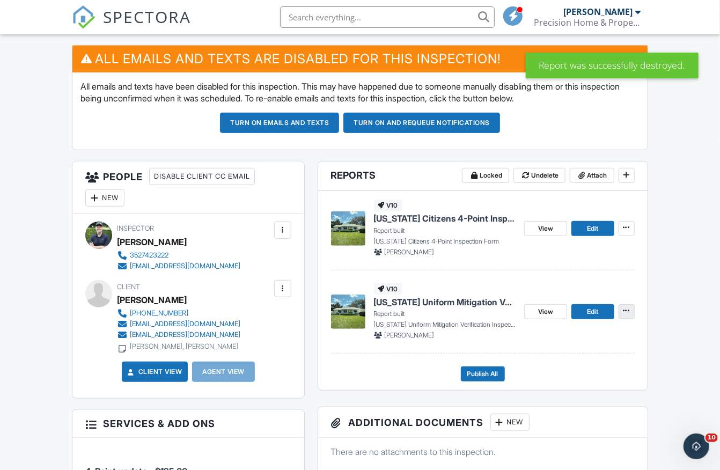
click at [626, 309] on icon at bounding box center [626, 311] width 6 height 8
click at [558, 385] on span "Delete Report" at bounding box center [562, 388] width 47 height 11
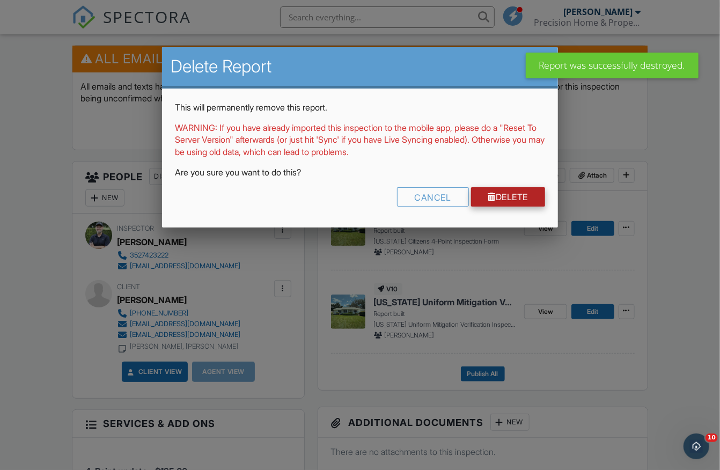
click at [507, 197] on link "Delete" at bounding box center [508, 196] width 75 height 19
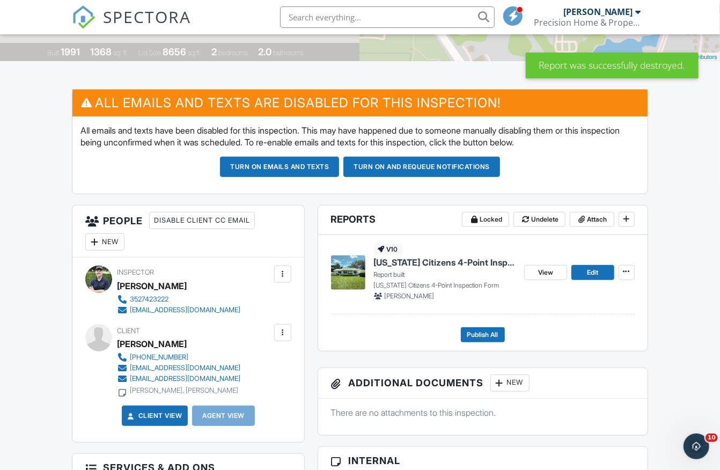
scroll to position [247, 0]
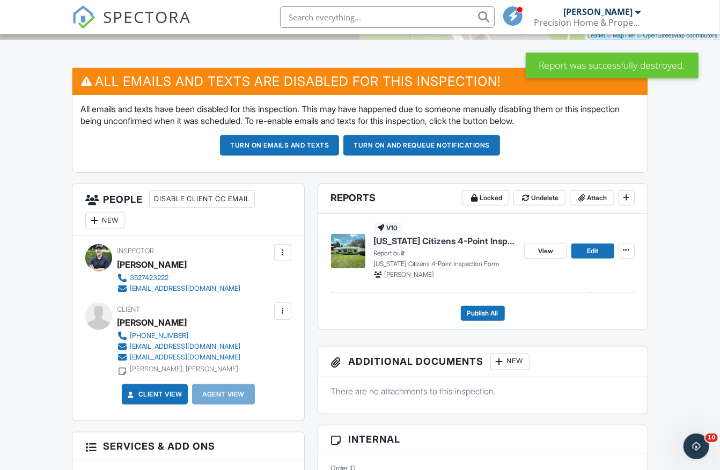
click at [422, 240] on span "Florida Citizens 4-Point Inspection Form Copy" at bounding box center [445, 241] width 142 height 12
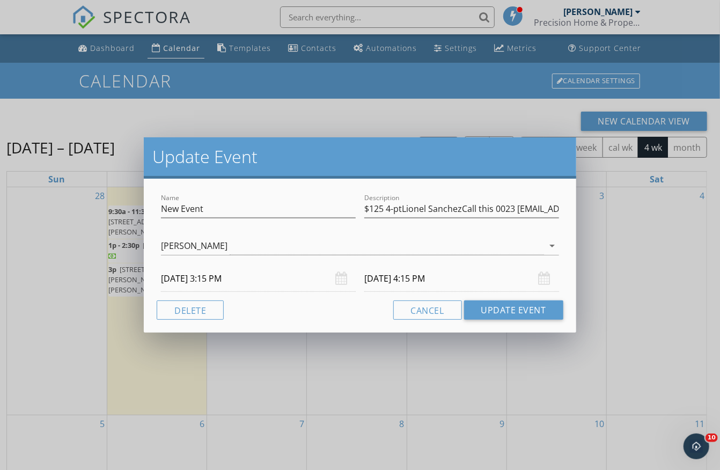
click at [192, 299] on div "Name New Event Description $125 4-ptLionel SanchezCall this 0023 [EMAIL_ADDRESS…" at bounding box center [360, 256] width 432 height 154
click at [185, 308] on button "Delete" at bounding box center [190, 309] width 67 height 19
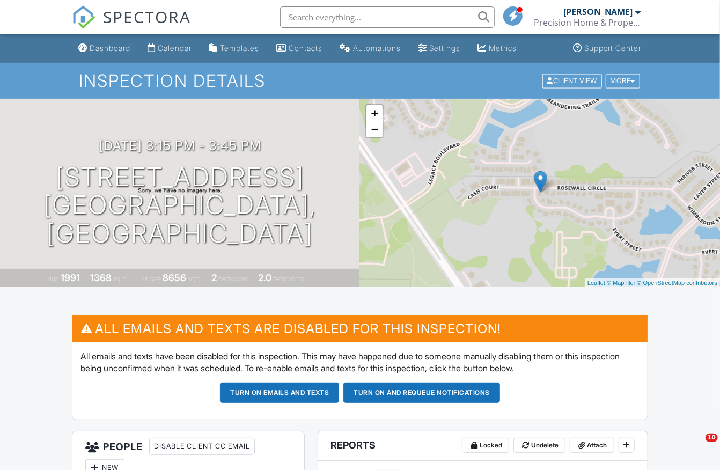
click at [365, 392] on button "Turn on and Requeue Notifications" at bounding box center [421, 392] width 157 height 20
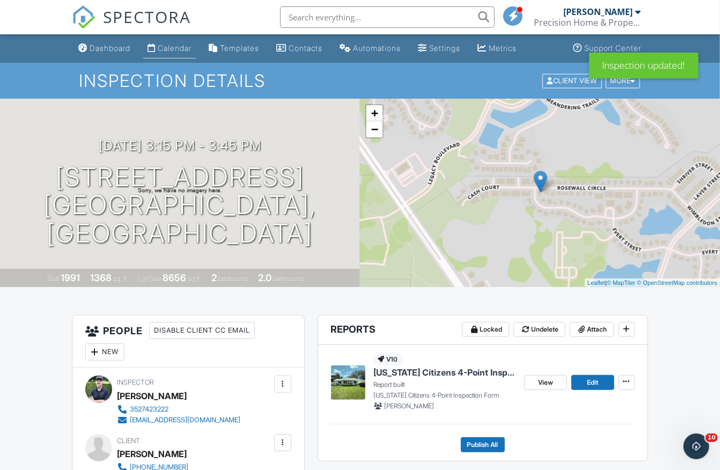
click at [170, 55] on link "Calendar" at bounding box center [169, 49] width 53 height 20
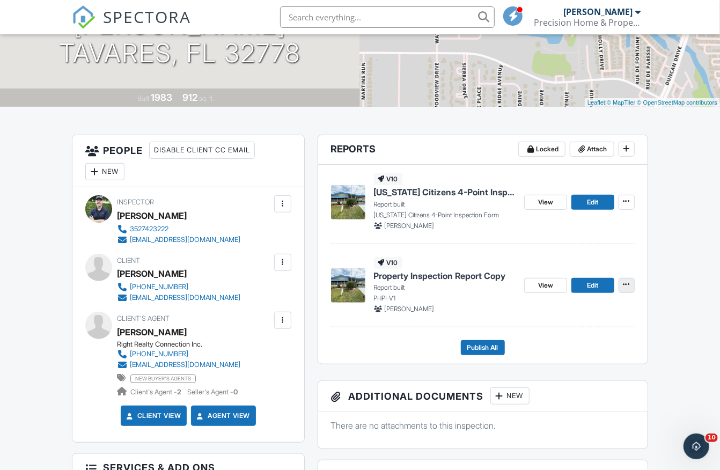
click at [628, 283] on icon at bounding box center [626, 284] width 6 height 8
click at [557, 364] on span "Delete Report" at bounding box center [562, 362] width 47 height 11
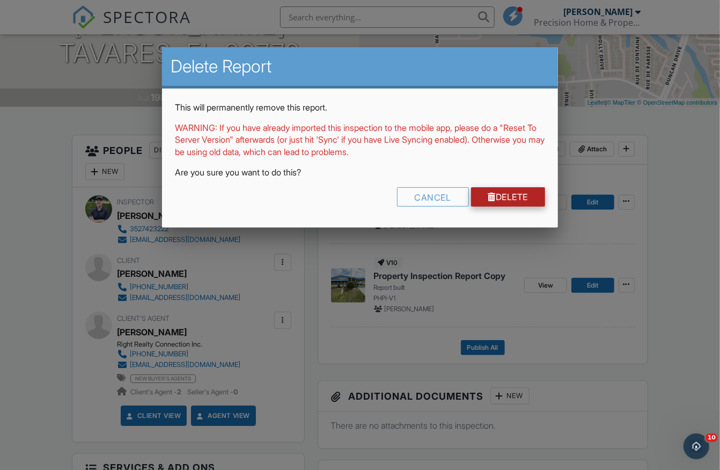
click at [506, 197] on link "Delete" at bounding box center [508, 196] width 75 height 19
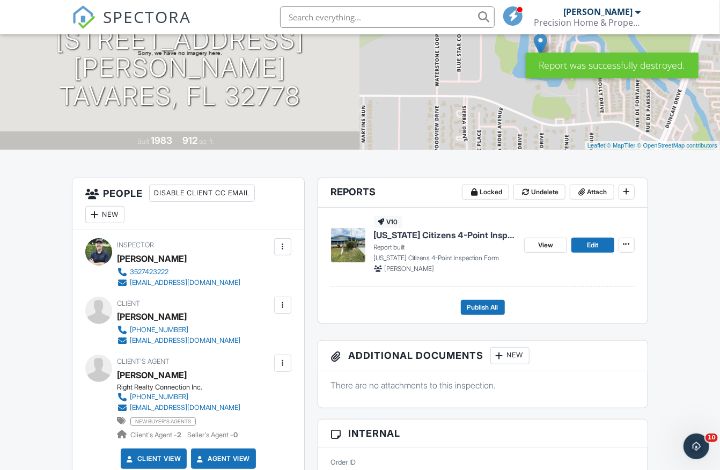
click at [453, 238] on span "[US_STATE] Citizens 4-Point Inspection Form Copy" at bounding box center [445, 235] width 142 height 12
